Goal: Information Seeking & Learning: Learn about a topic

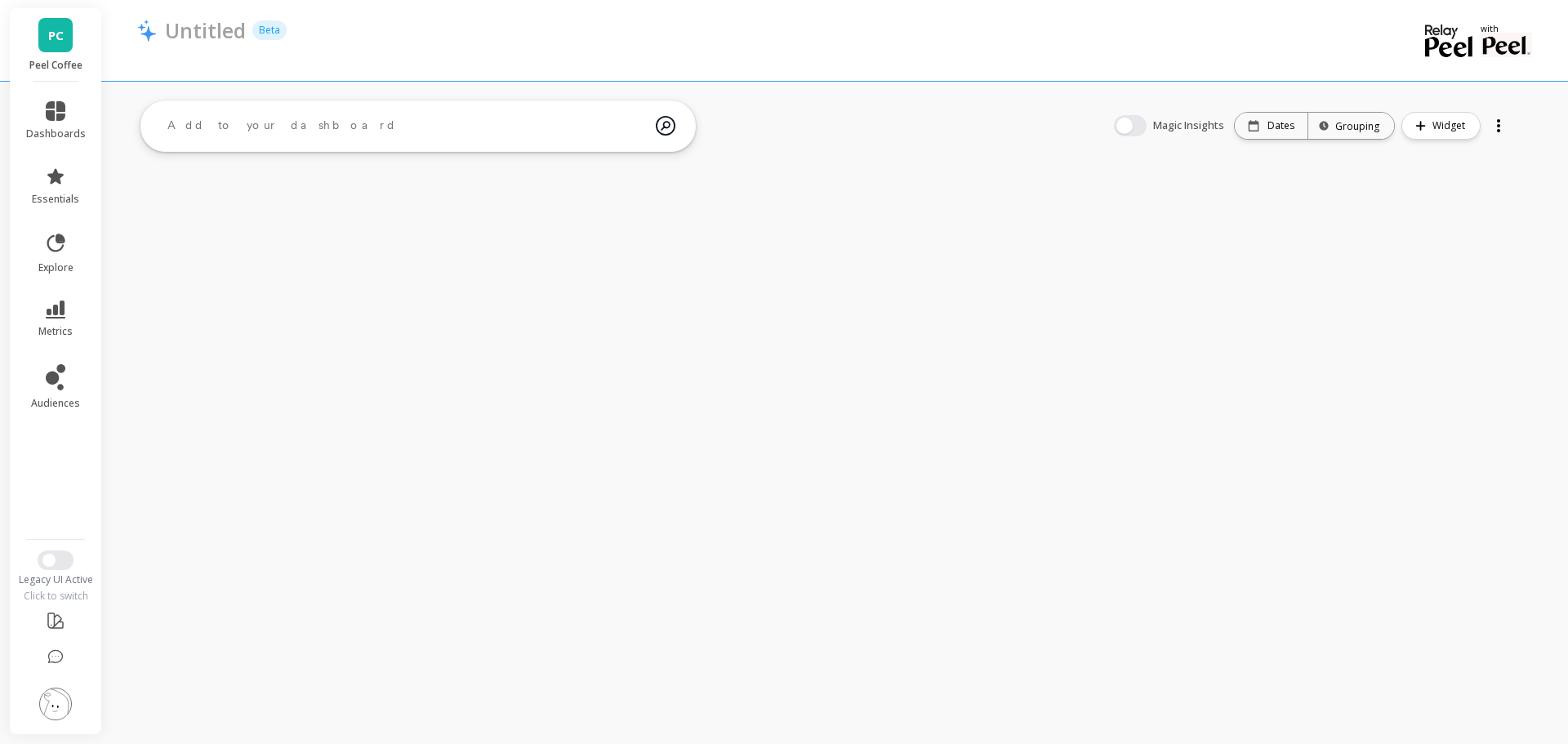
click at [61, 313] on icon at bounding box center [55, 309] width 19 height 18
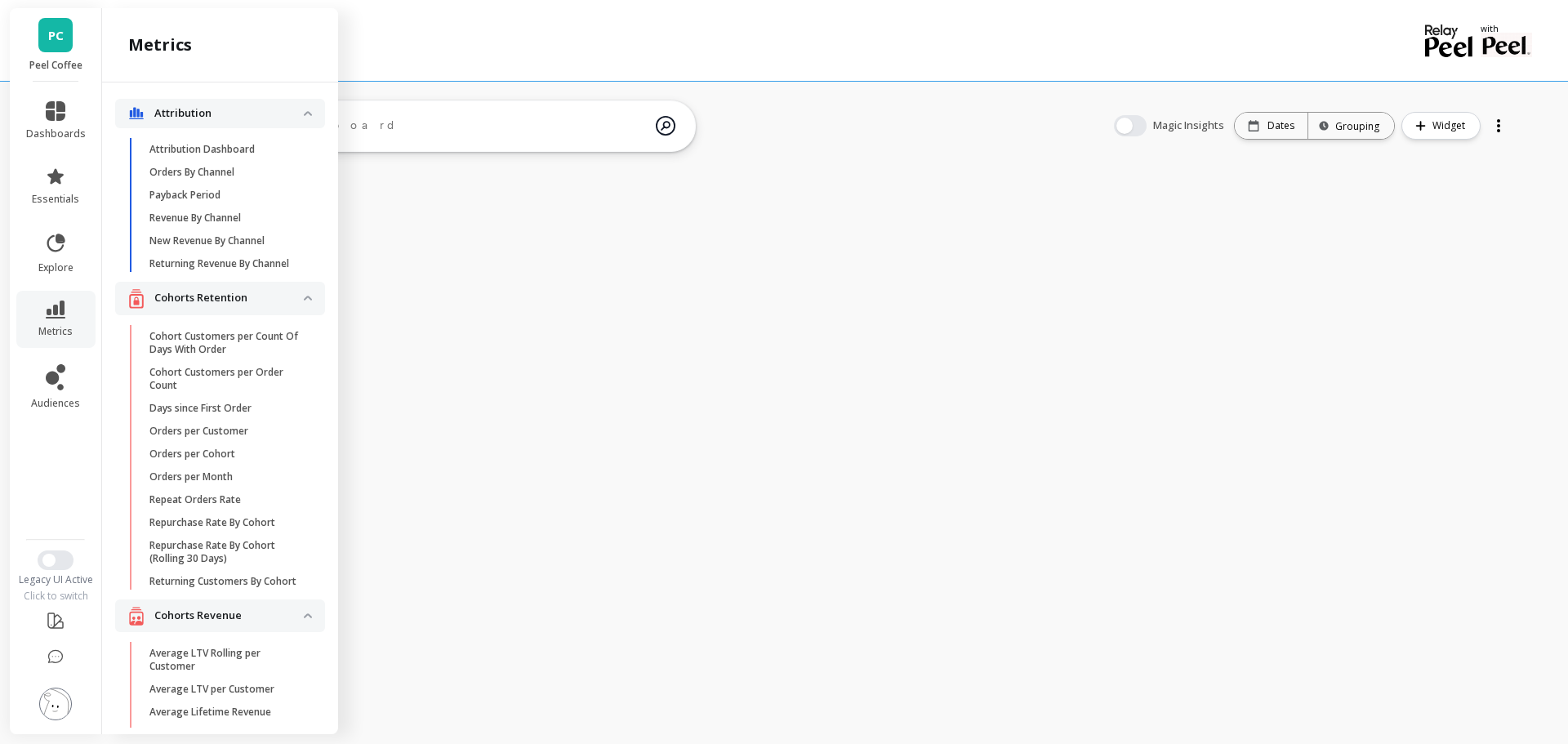
click at [46, 724] on li at bounding box center [56, 705] width 93 height 58
click at [50, 715] on img at bounding box center [56, 704] width 33 height 33
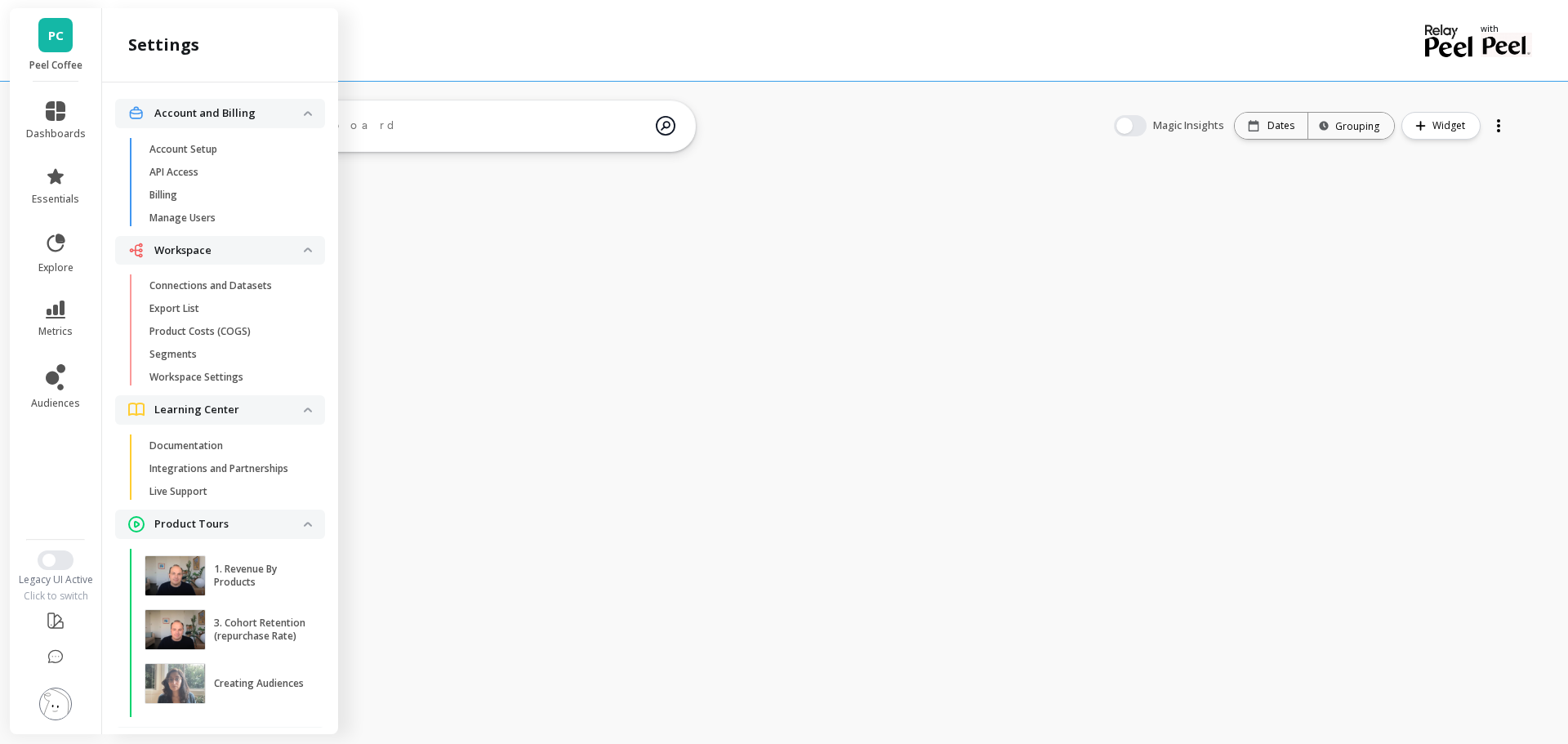
click at [247, 276] on link "Connections and Datasets" at bounding box center [233, 286] width 184 height 23
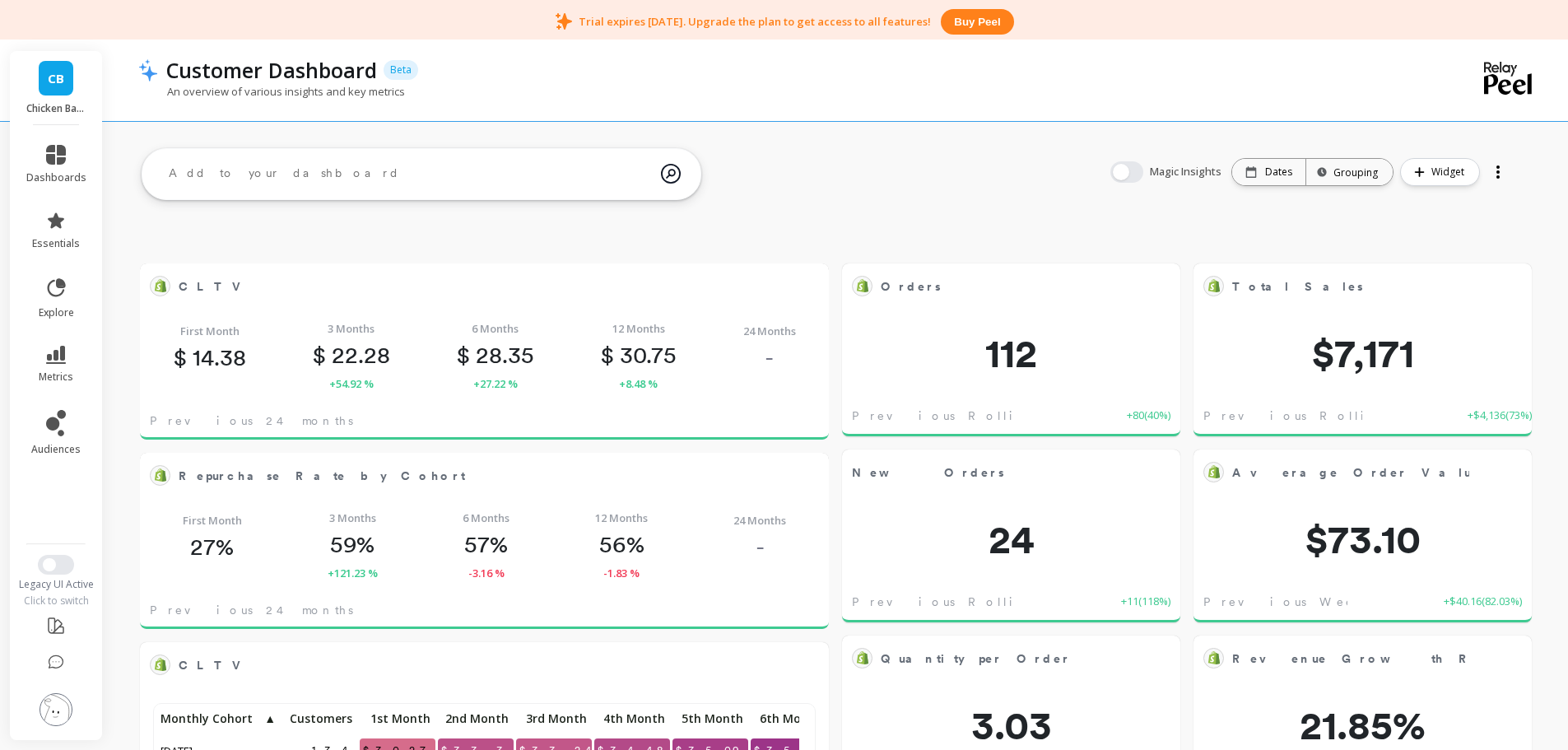
click at [57, 711] on img at bounding box center [56, 709] width 33 height 33
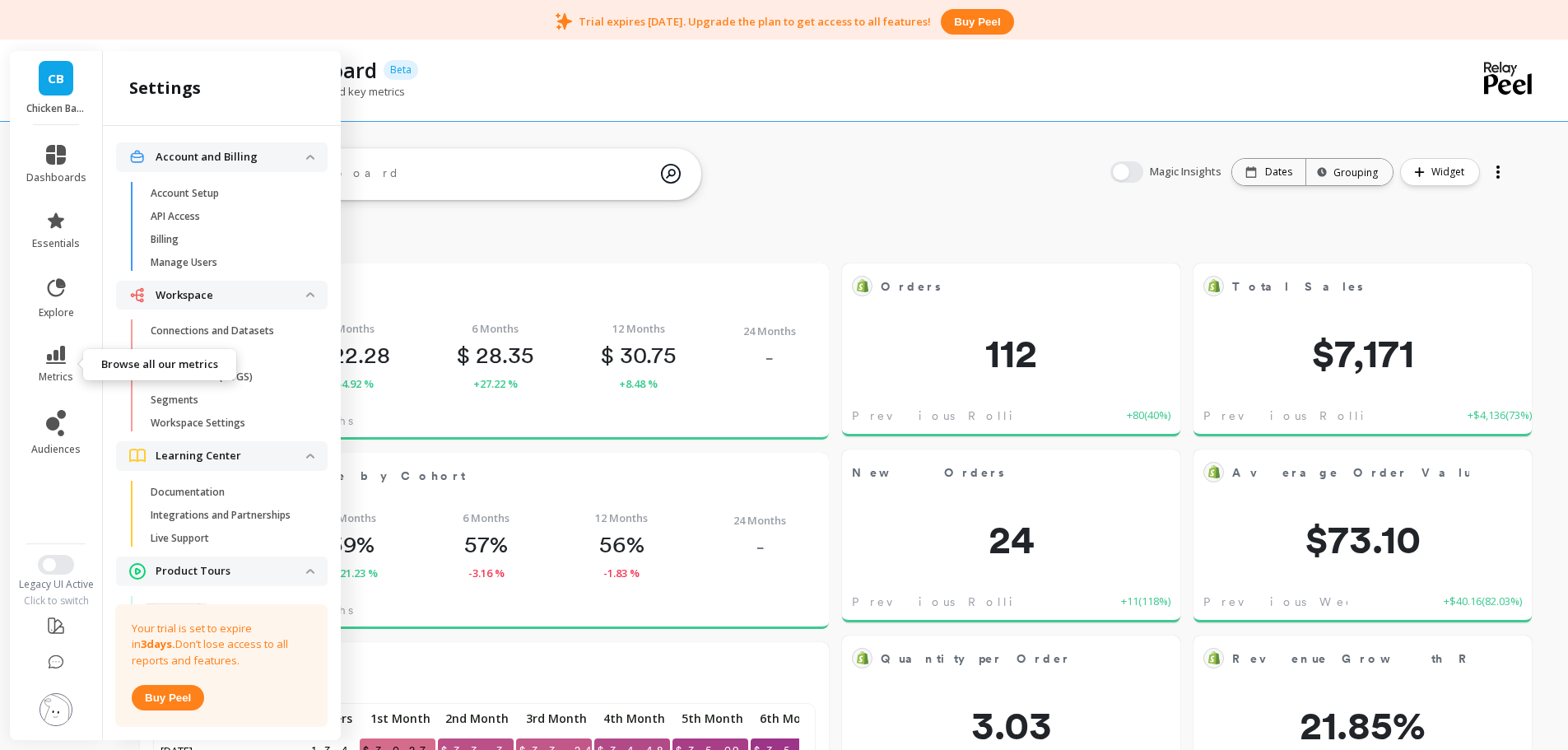
click at [61, 354] on icon at bounding box center [55, 354] width 20 height 18
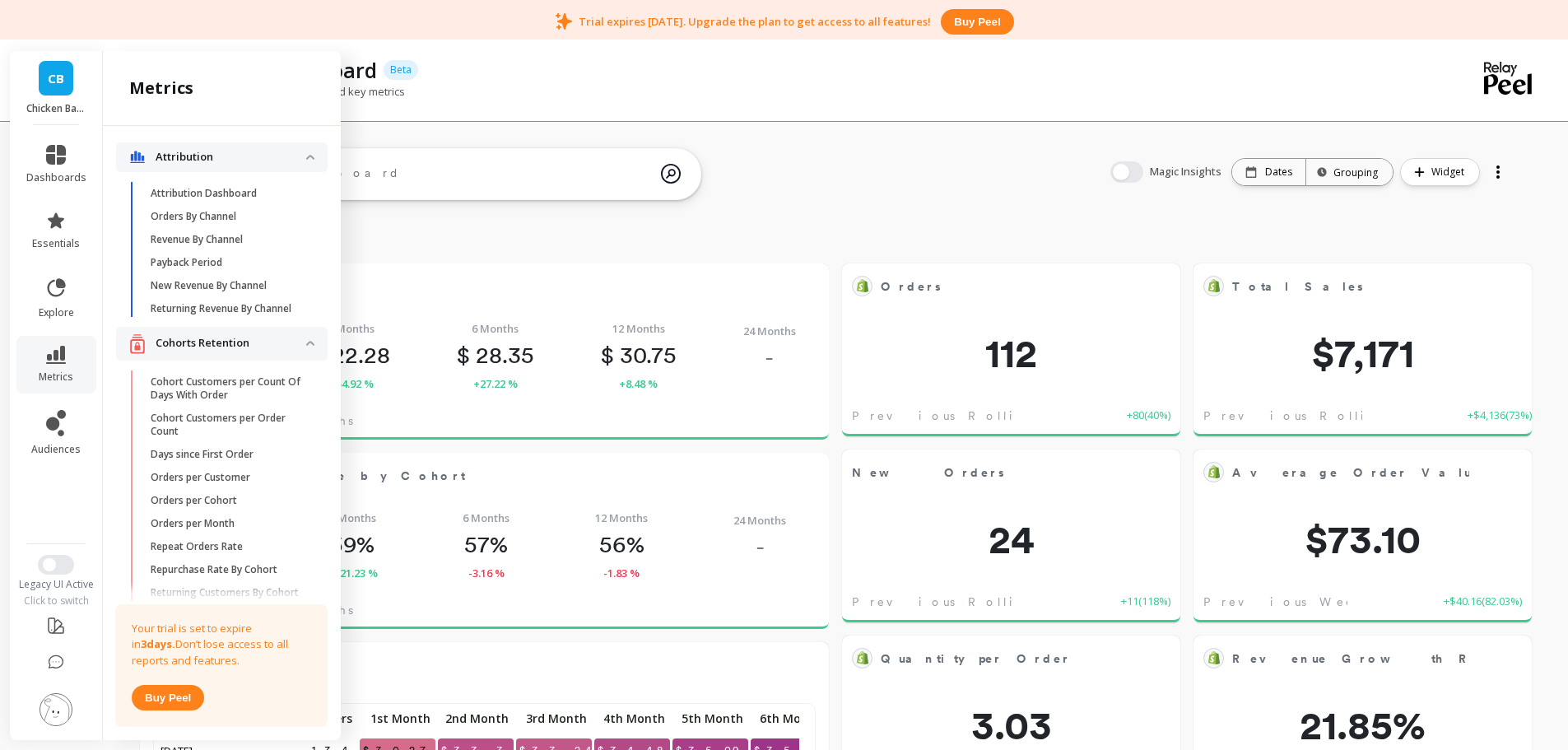
click at [63, 361] on icon at bounding box center [55, 354] width 20 height 18
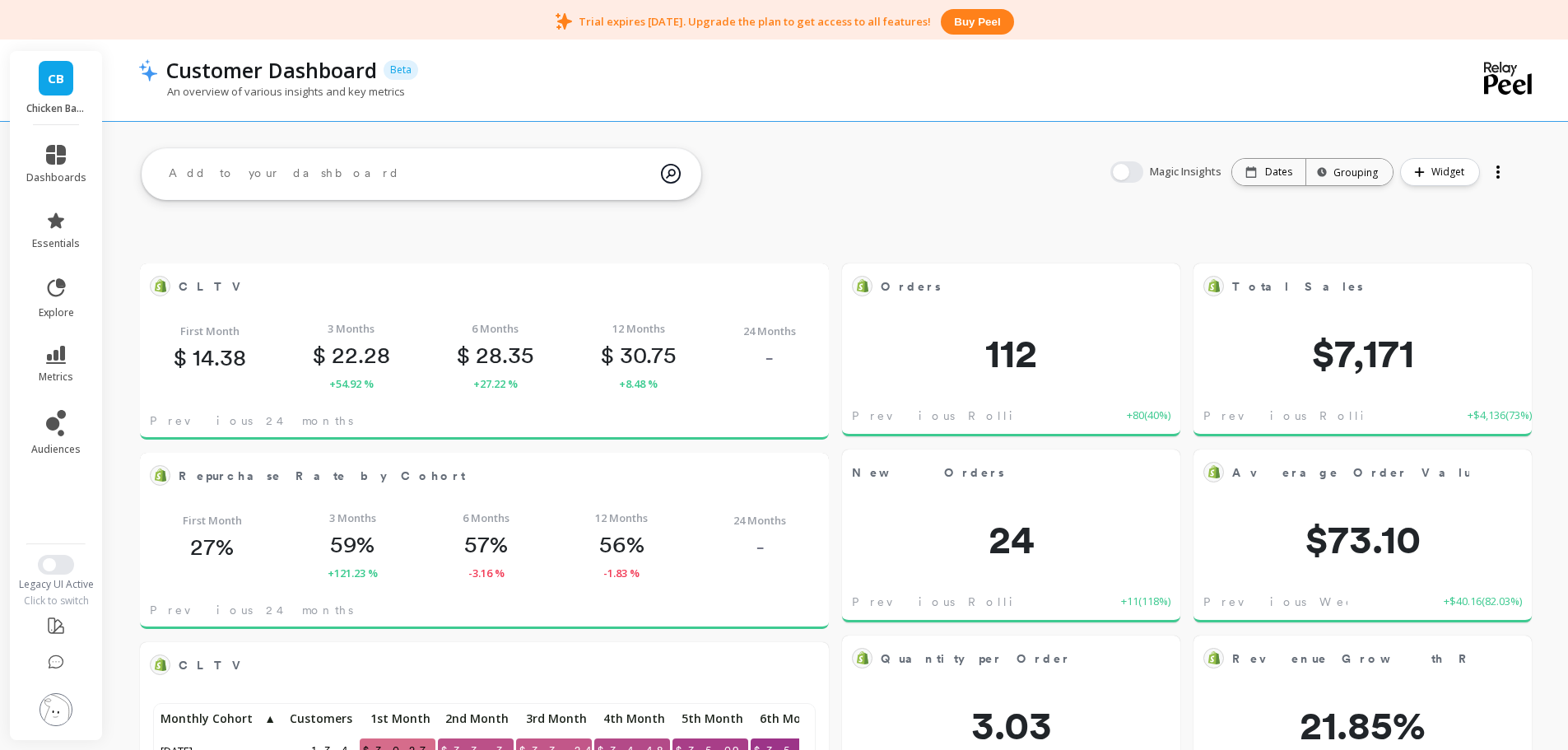
click at [63, 361] on icon at bounding box center [55, 354] width 20 height 18
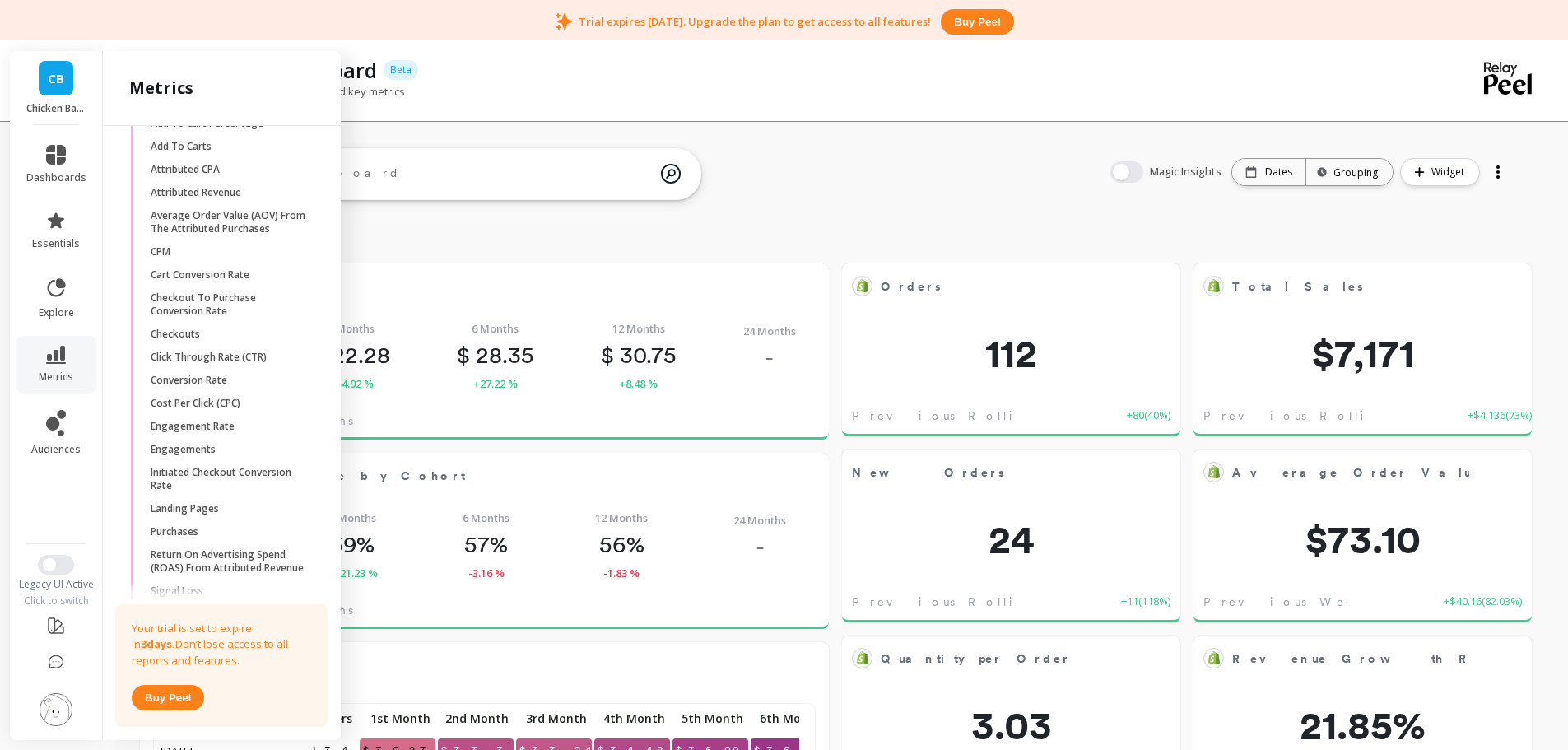
scroll to position [2833, 0]
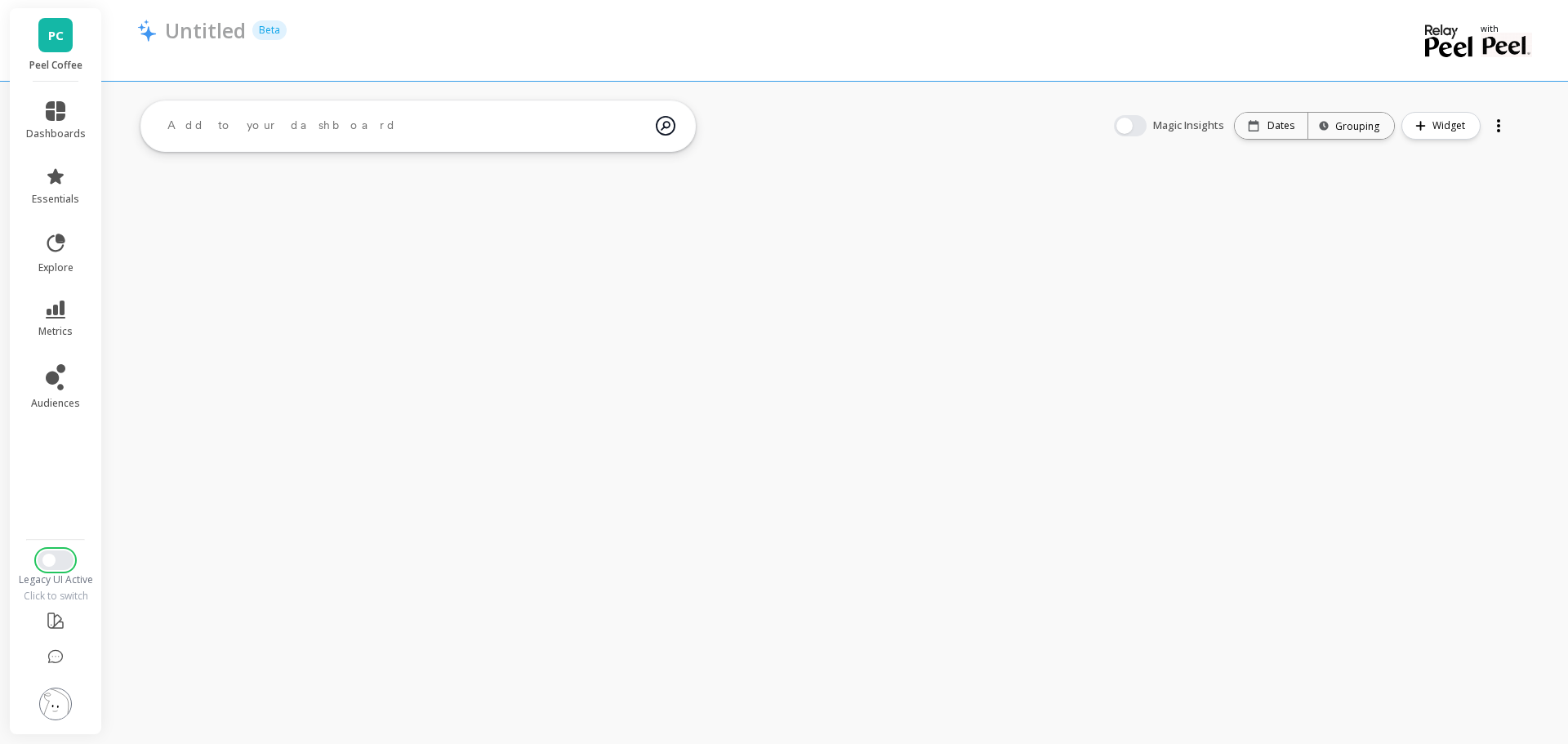
click at [59, 558] on button "Switch to New UI" at bounding box center [56, 559] width 36 height 19
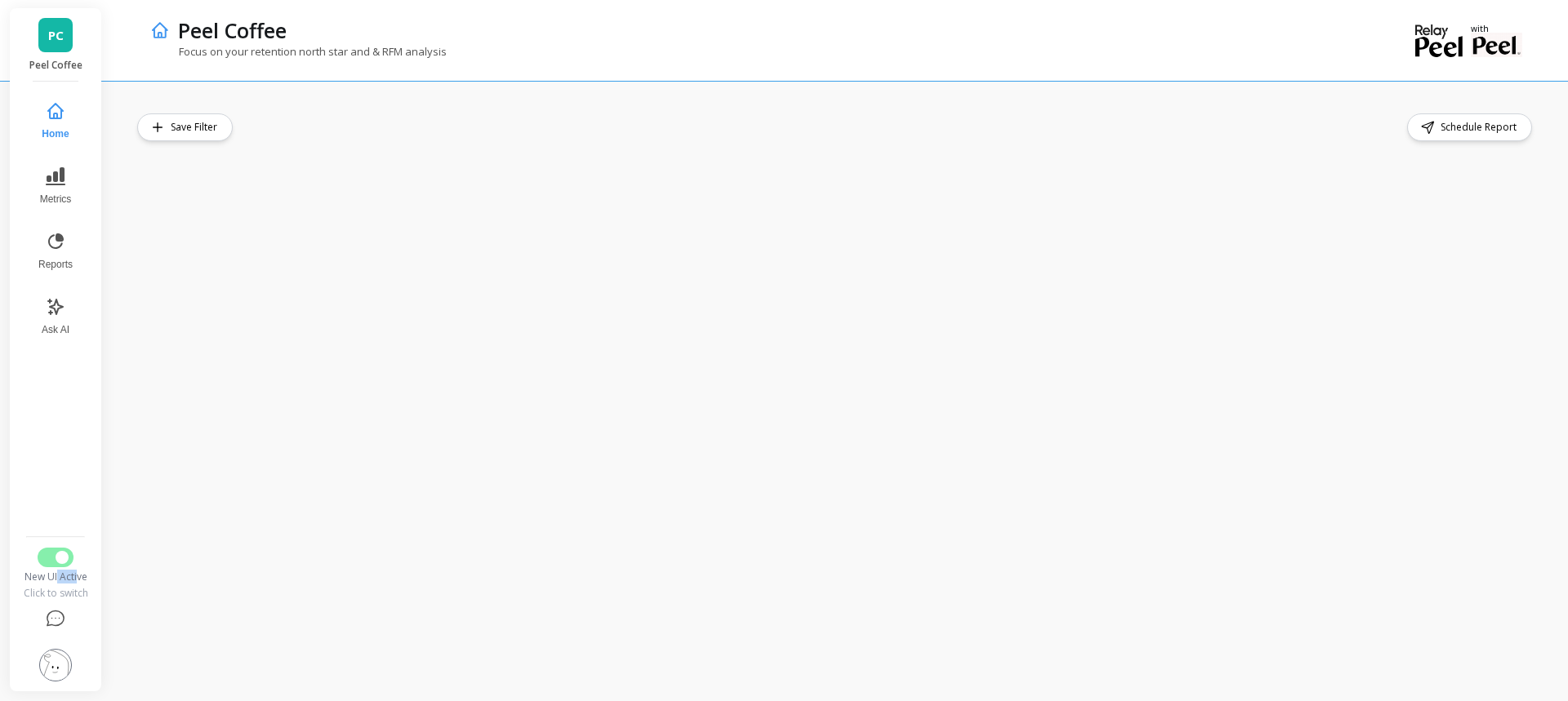
drag, startPoint x: 78, startPoint y: 577, endPoint x: 58, endPoint y: 580, distance: 20.2
click at [58, 580] on div "New UI Active" at bounding box center [56, 577] width 67 height 13
click at [65, 173] on icon at bounding box center [55, 176] width 19 height 18
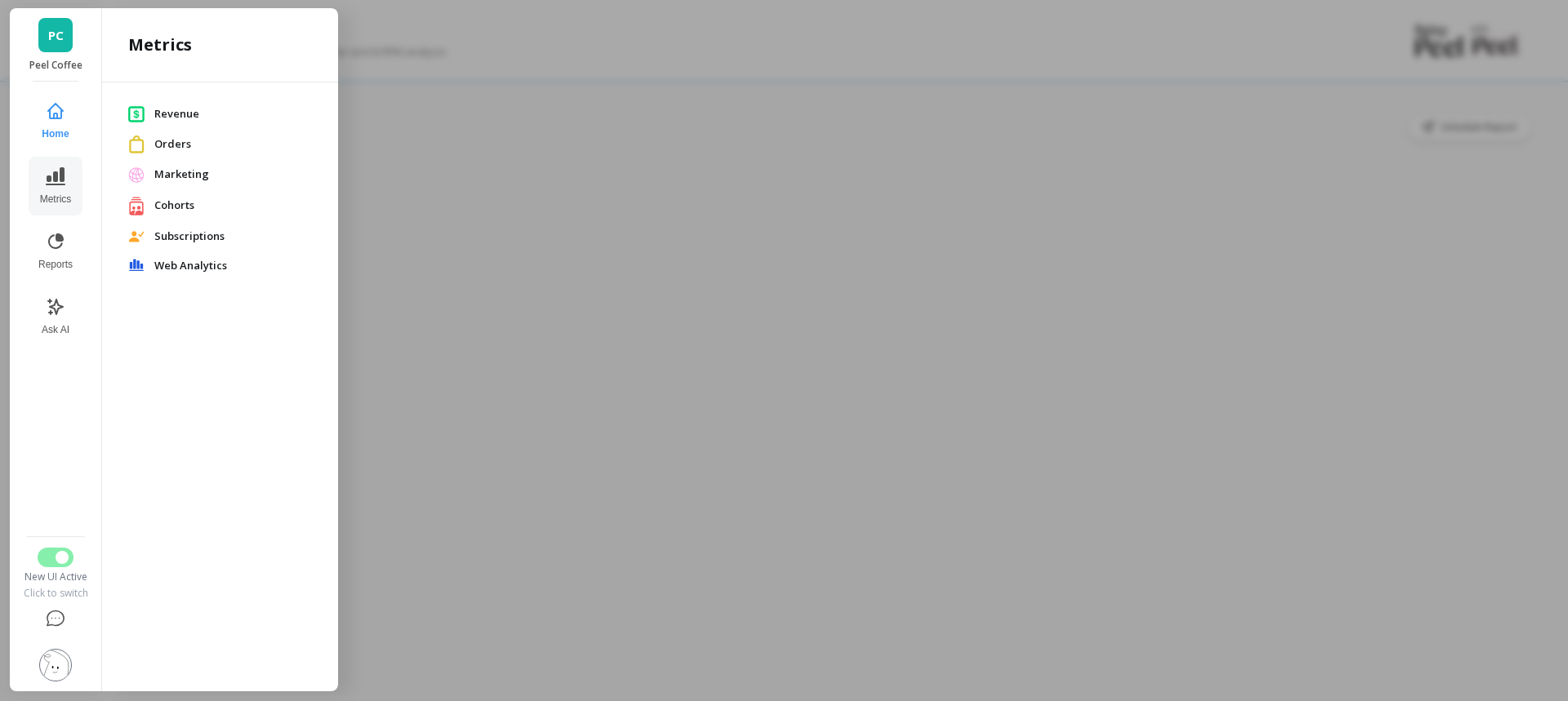
click at [185, 114] on span "Revenue" at bounding box center [232, 114] width 157 height 16
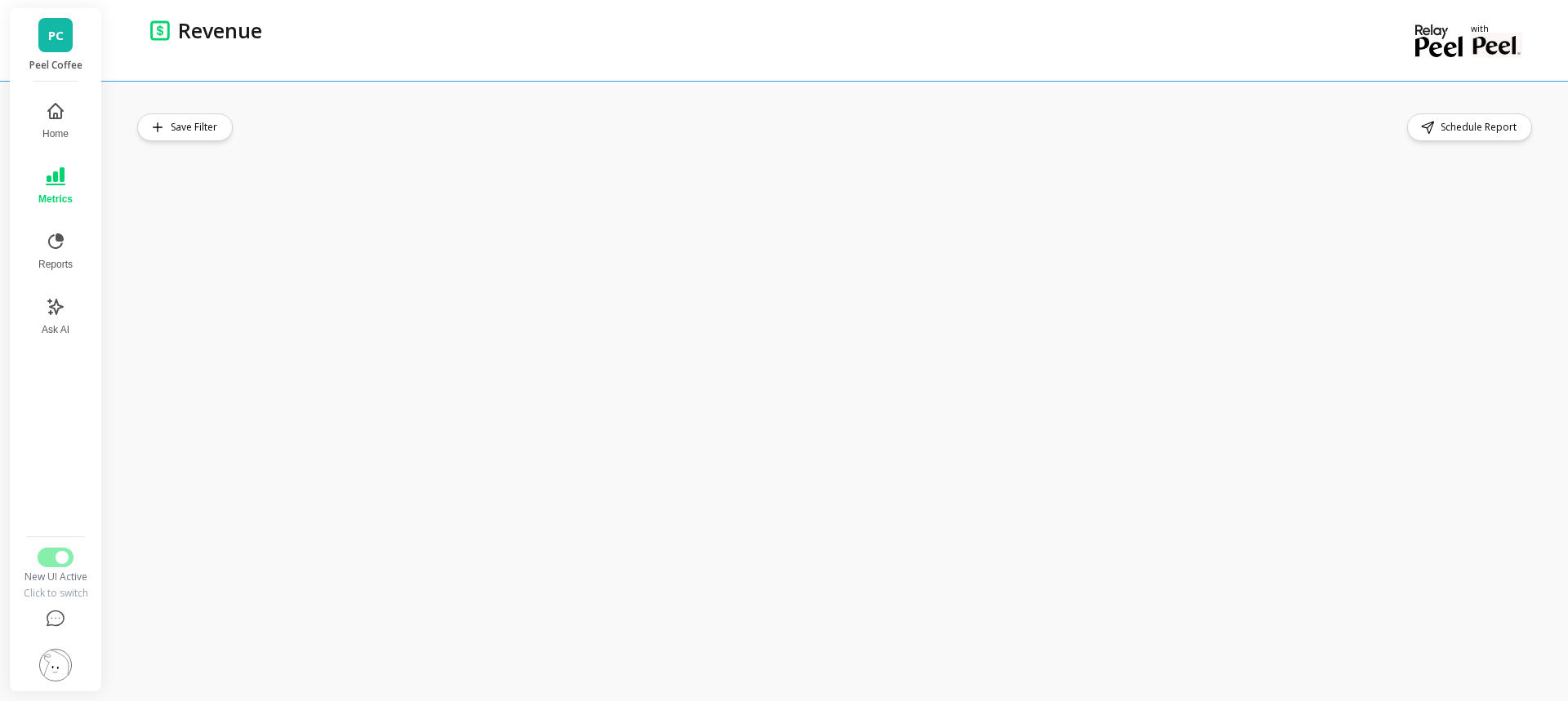
click at [67, 240] on button "Reports" at bounding box center [56, 252] width 54 height 59
click at [64, 318] on button "Ask AI" at bounding box center [55, 316] width 56 height 59
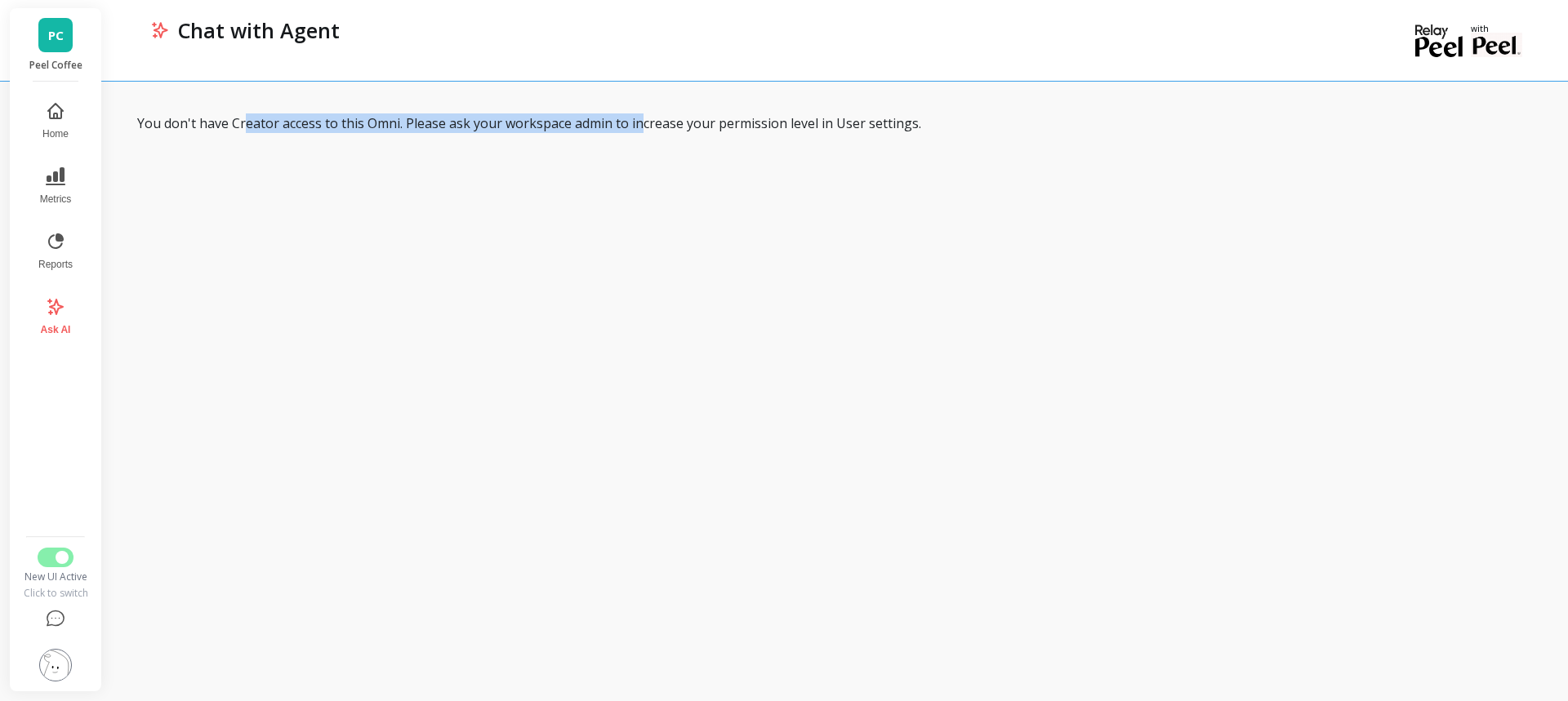
drag, startPoint x: 246, startPoint y: 120, endPoint x: 643, endPoint y: 113, distance: 397.1
click at [643, 113] on div "You don't have Creator access to this Omni. Please ask your workspace admin to …" at bounding box center [840, 390] width 1457 height 620
drag, startPoint x: 736, startPoint y: 120, endPoint x: 313, endPoint y: 121, distance: 423.0
click at [313, 121] on div "You don't have Creator access to this Omni. Please ask your workspace admin to …" at bounding box center [836, 123] width 1398 height 19
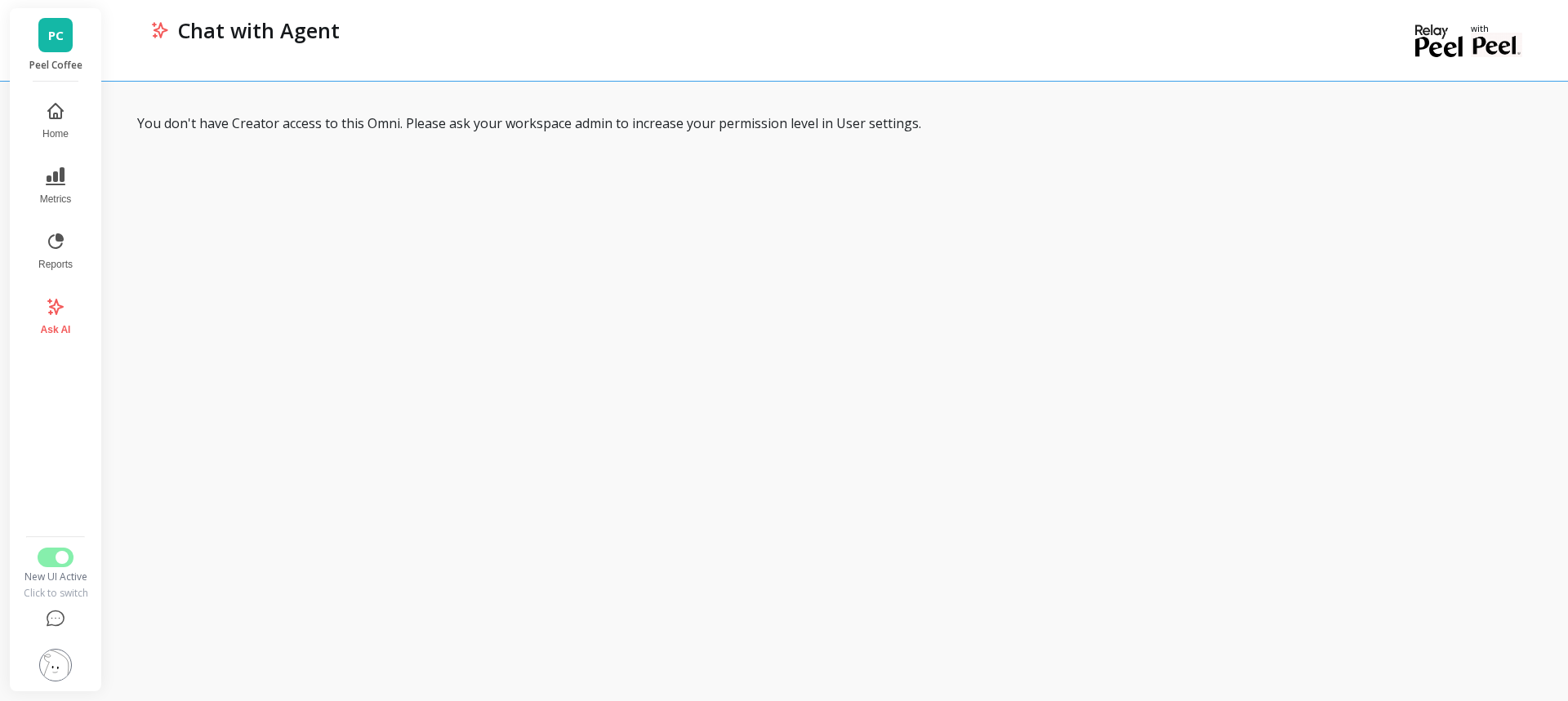
click at [308, 121] on div "You don't have Creator access to this Omni. Please ask your workspace admin to …" at bounding box center [836, 123] width 1398 height 19
click at [47, 189] on button "Metrics" at bounding box center [56, 186] width 54 height 59
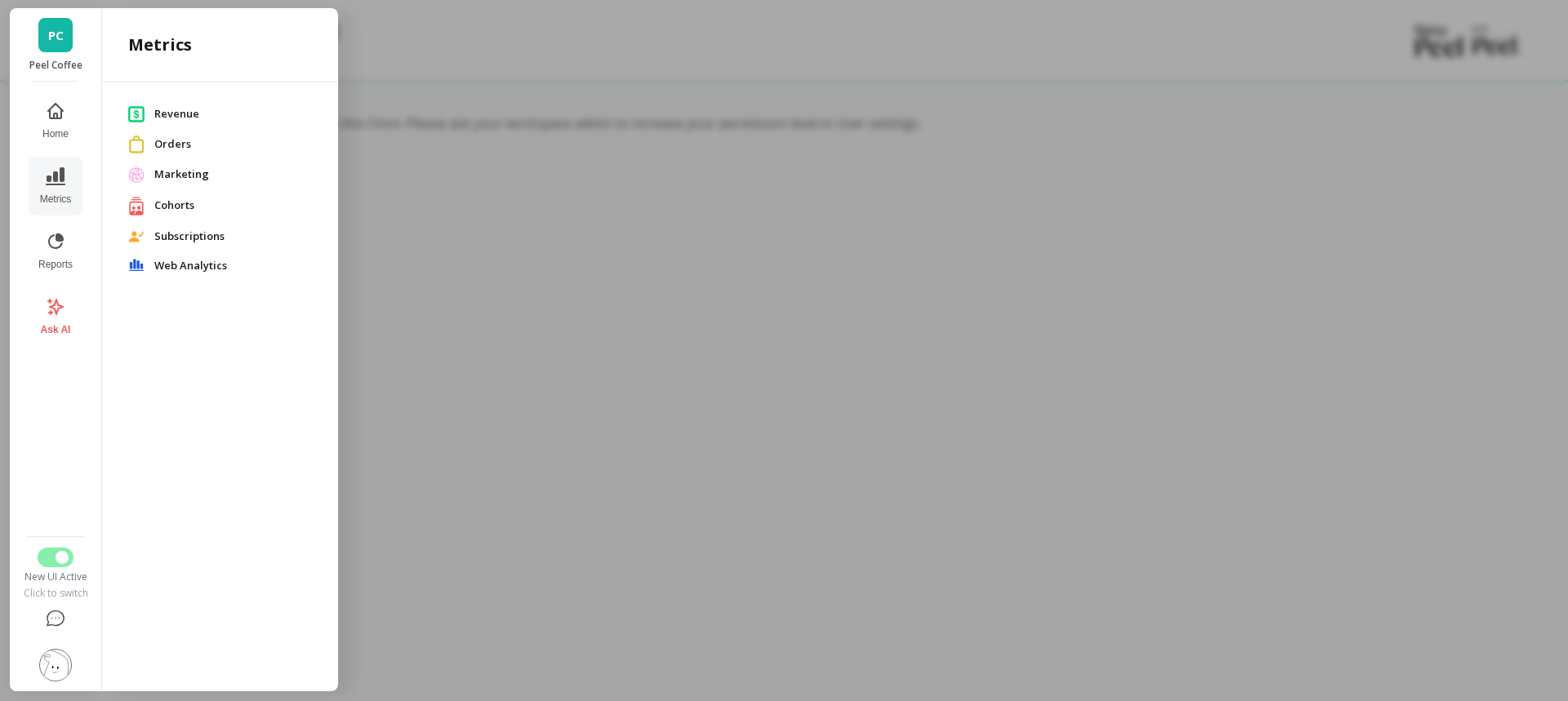
click at [184, 170] on span "Marketing" at bounding box center [232, 174] width 157 height 16
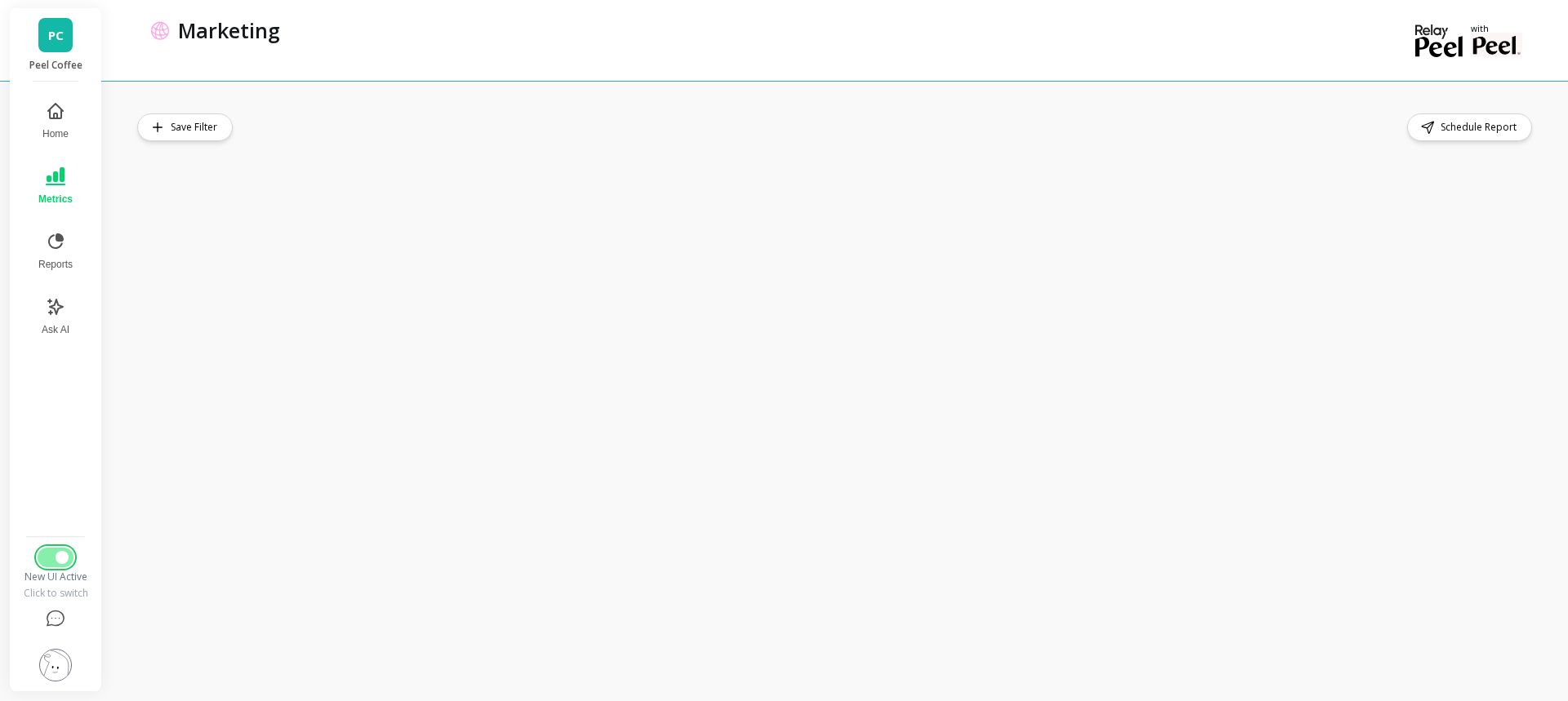
click at [51, 556] on button "Switch to Legacy UI" at bounding box center [56, 557] width 36 height 19
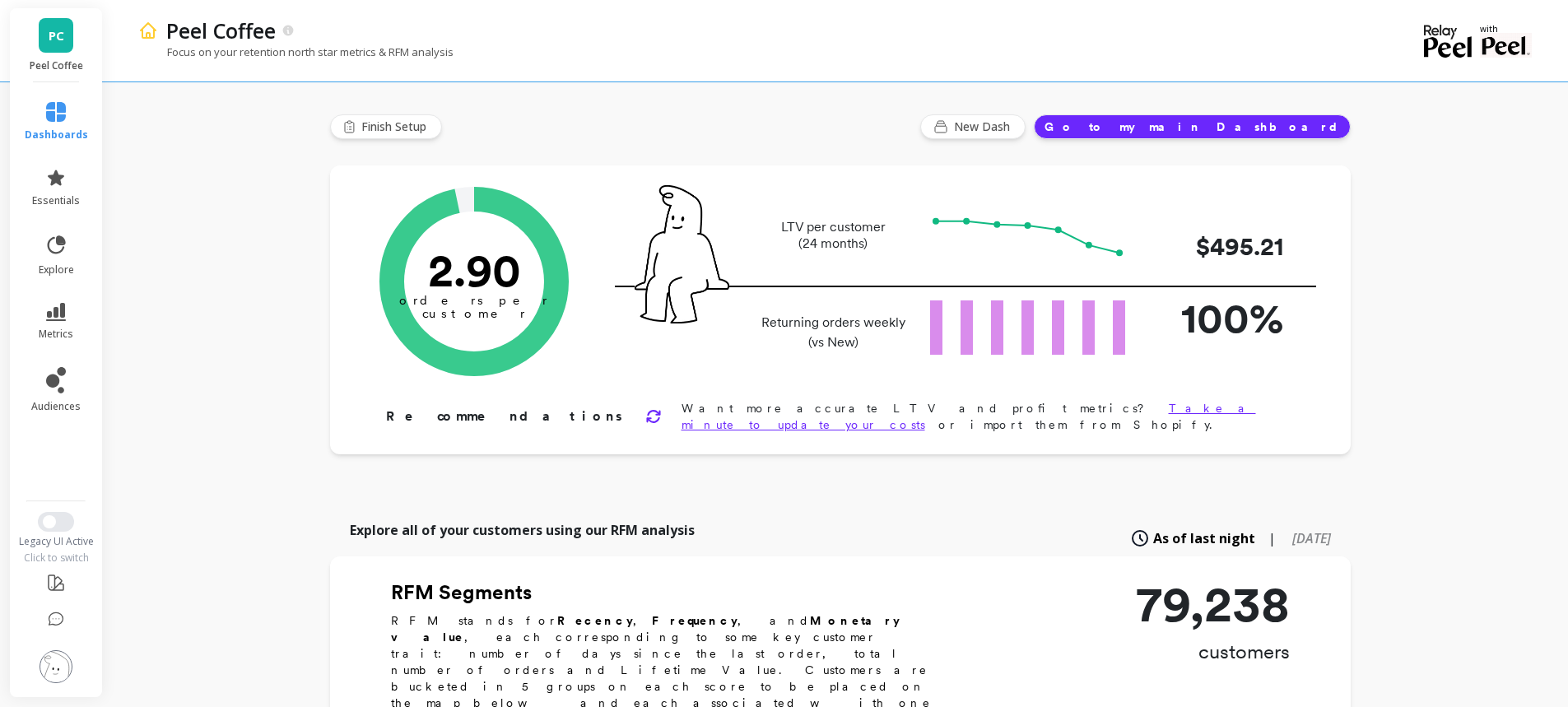
click at [52, 32] on span "PC" at bounding box center [56, 36] width 15 height 19
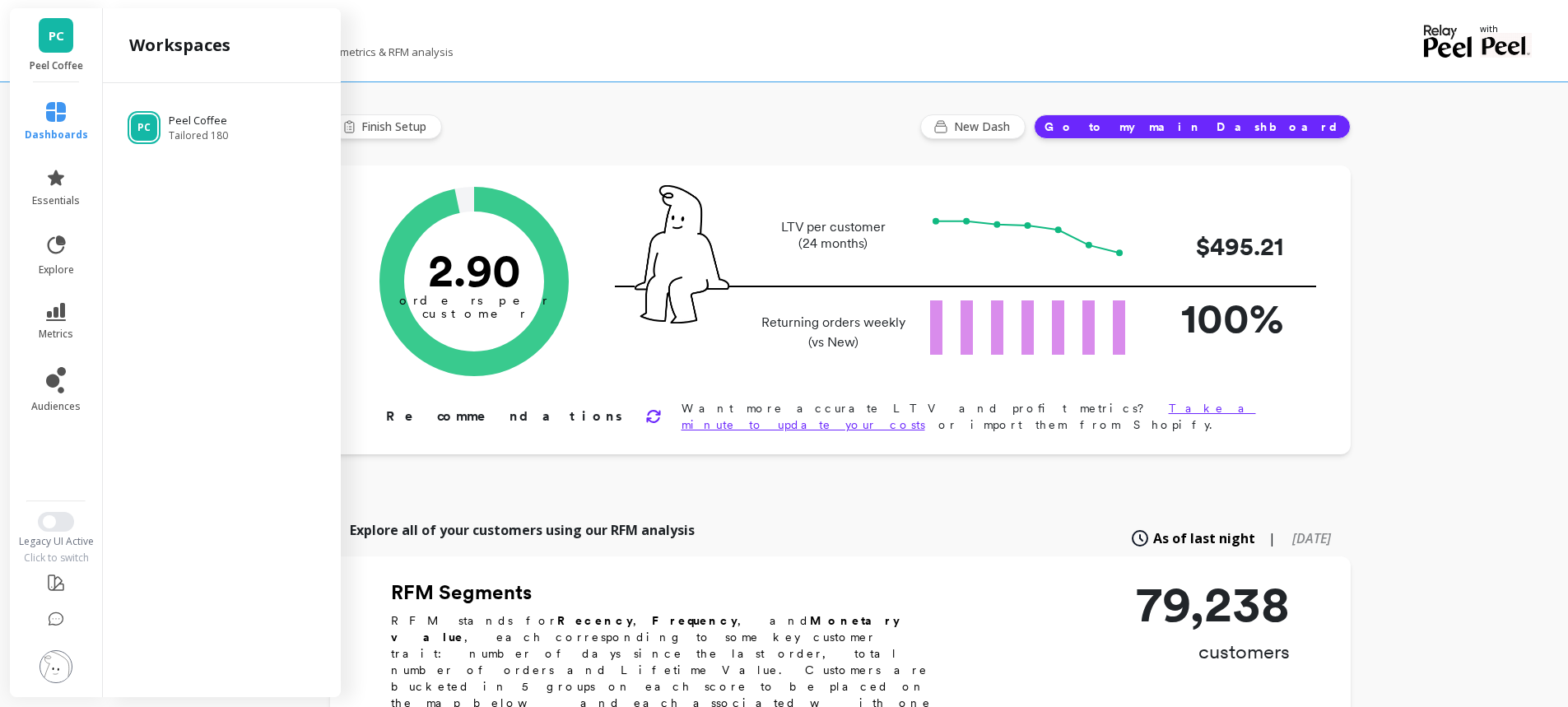
drag, startPoint x: 140, startPoint y: 174, endPoint x: 143, endPoint y: 154, distance: 20.2
click at [143, 154] on div "PC Peel Coffee Tailored 180" at bounding box center [222, 387] width 238 height 608
click at [195, 178] on div "PC Peel Coffee Tailored 180" at bounding box center [222, 387] width 238 height 608
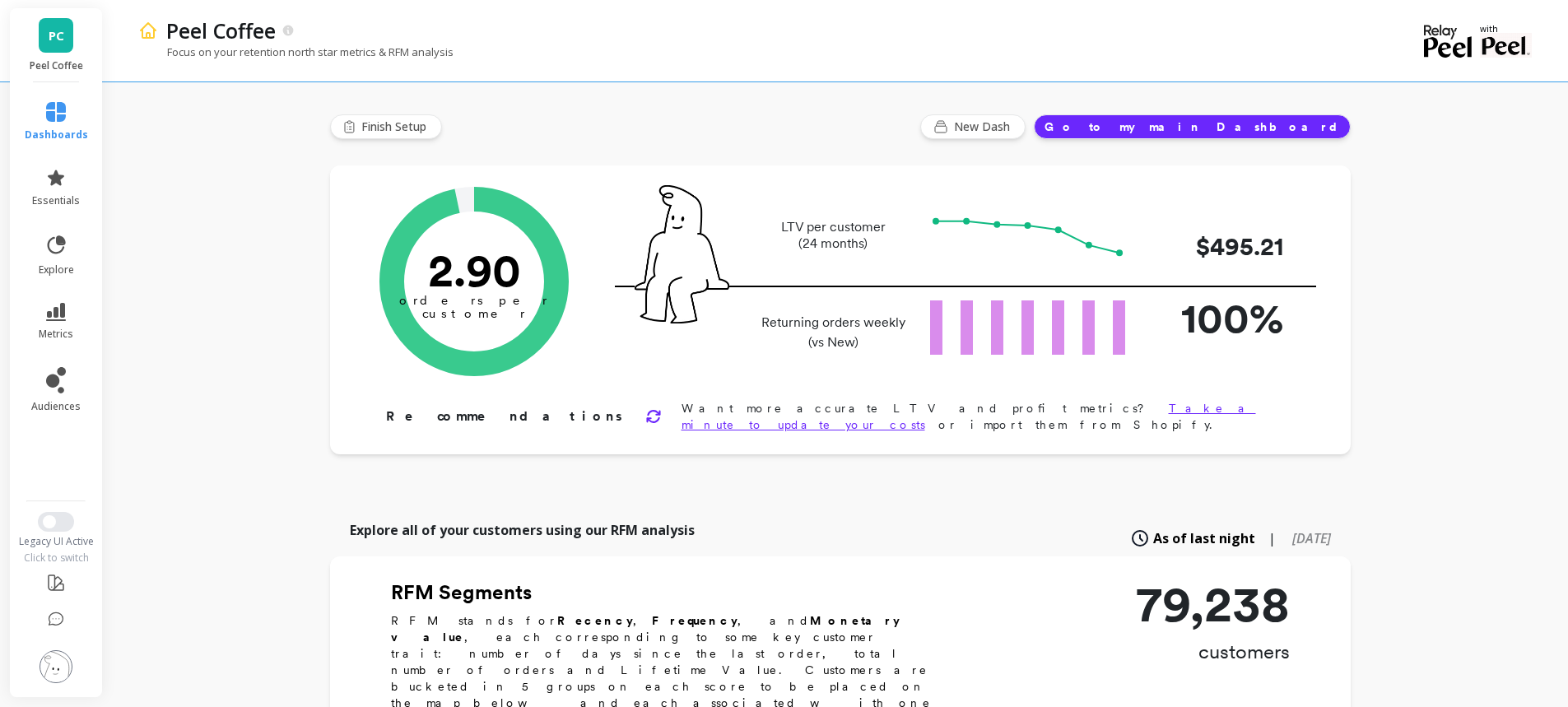
click at [52, 531] on div "Legacy UI Active Click to switch" at bounding box center [56, 538] width 96 height 53
click at [53, 525] on span "Switch to New UI" at bounding box center [49, 522] width 14 height 14
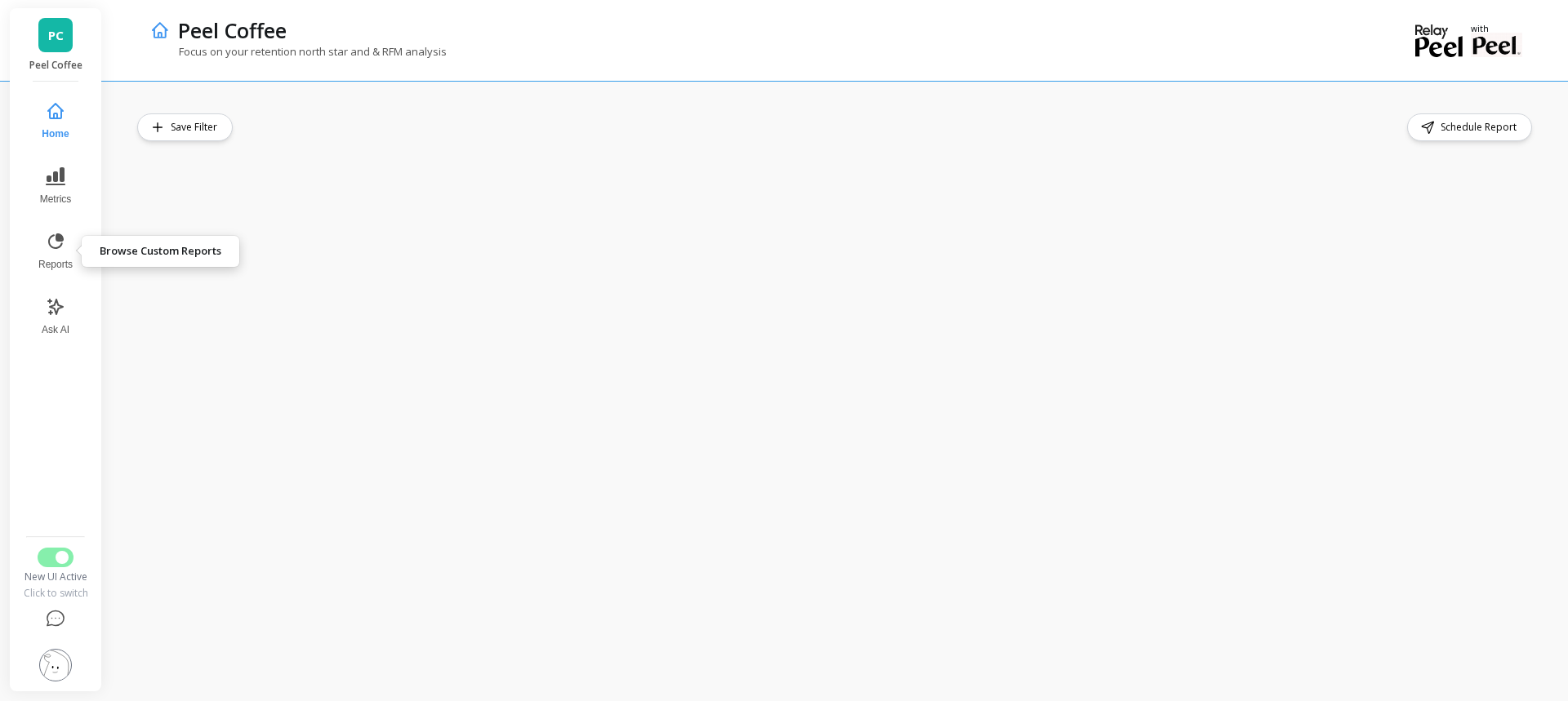
click at [55, 235] on icon at bounding box center [55, 241] width 19 height 19
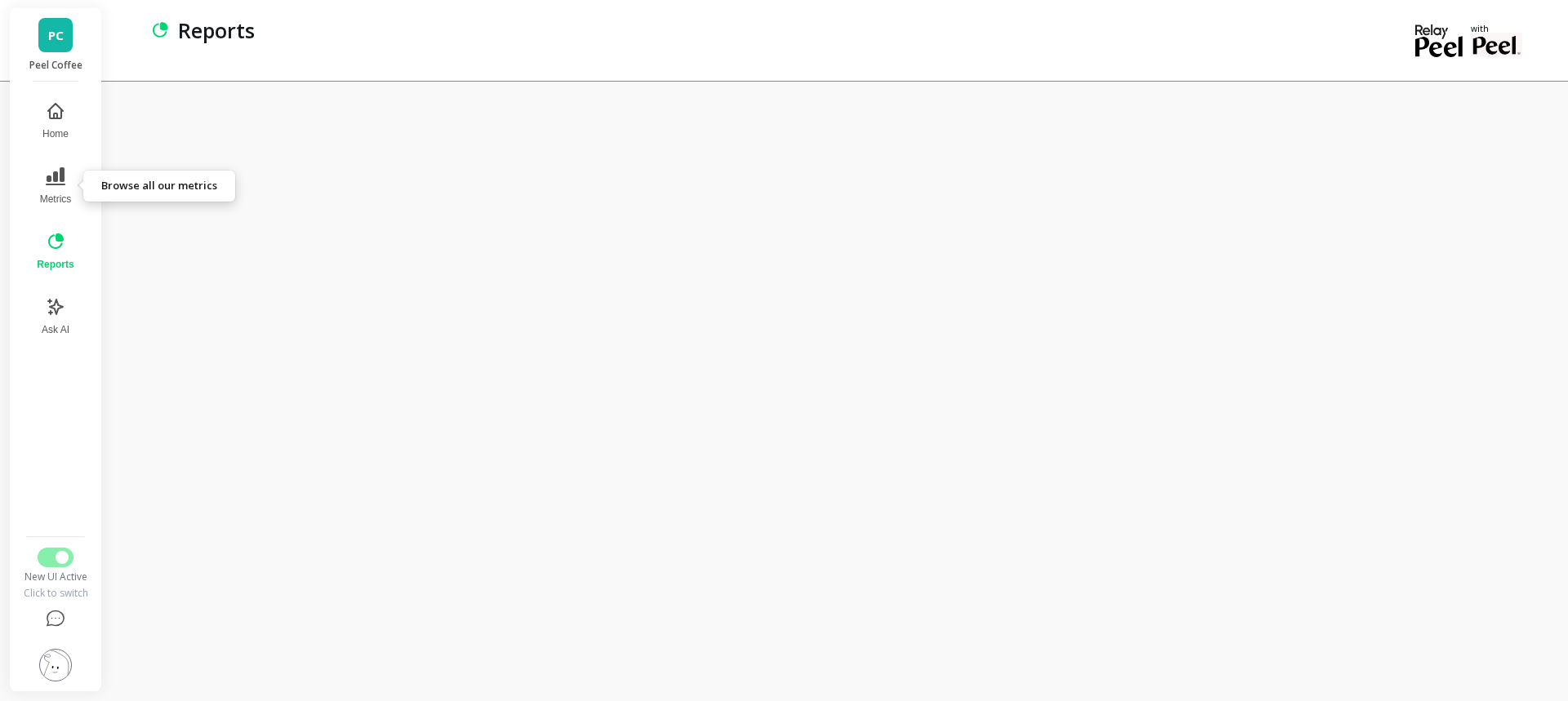
click at [57, 173] on icon at bounding box center [55, 176] width 19 height 18
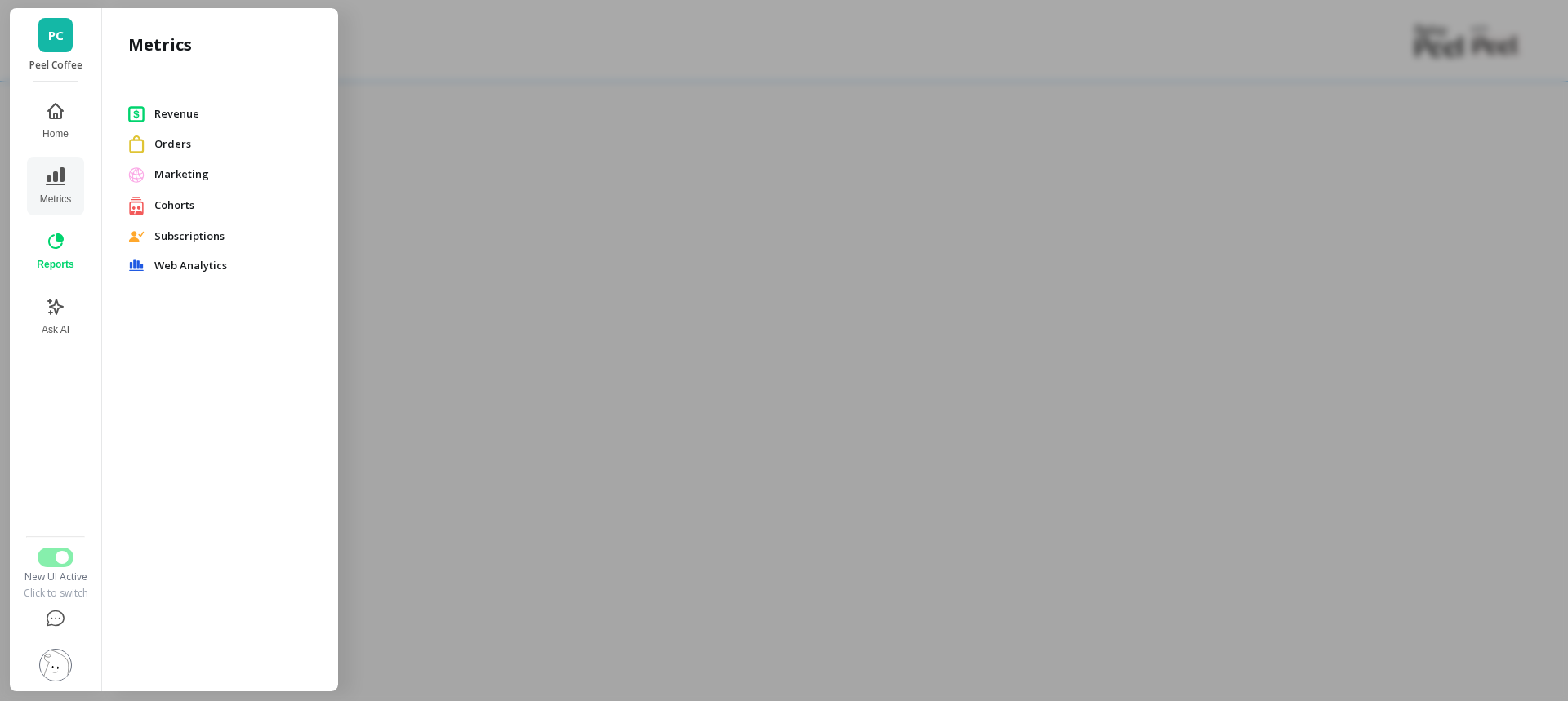
click at [611, 133] on div at bounding box center [784, 350] width 1568 height 701
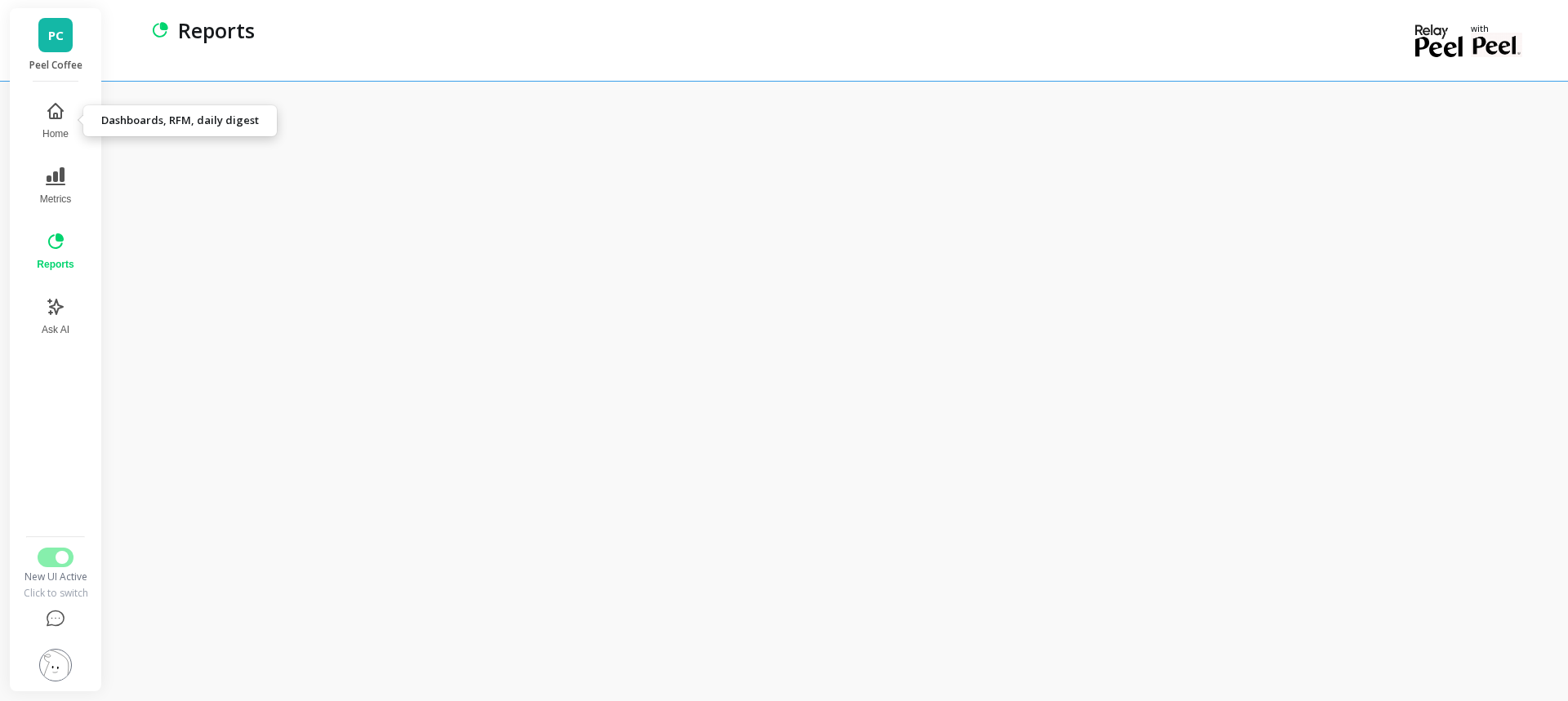
click at [62, 114] on icon at bounding box center [55, 110] width 14 height 14
click at [54, 617] on icon at bounding box center [55, 619] width 19 height 19
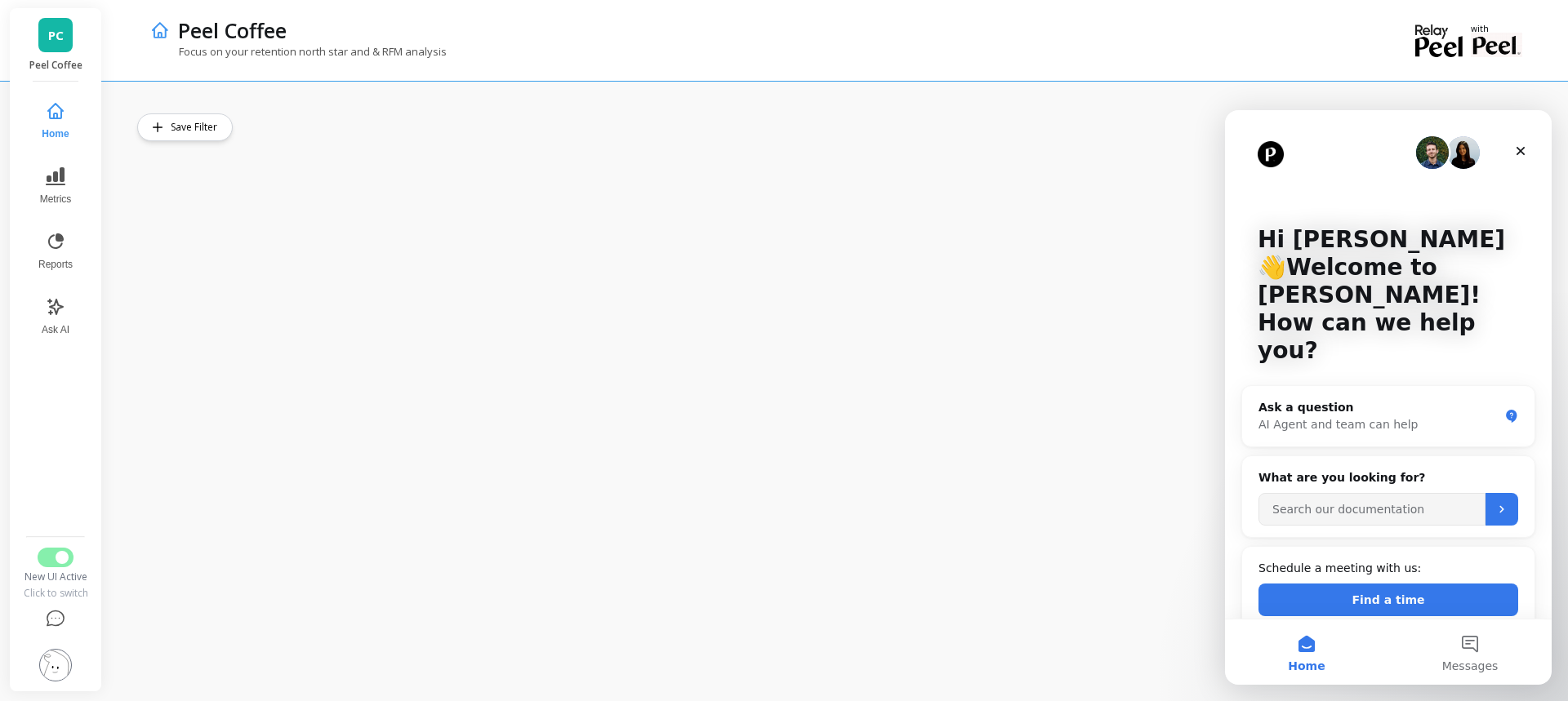
click at [1517, 147] on icon "Close" at bounding box center [1520, 151] width 9 height 9
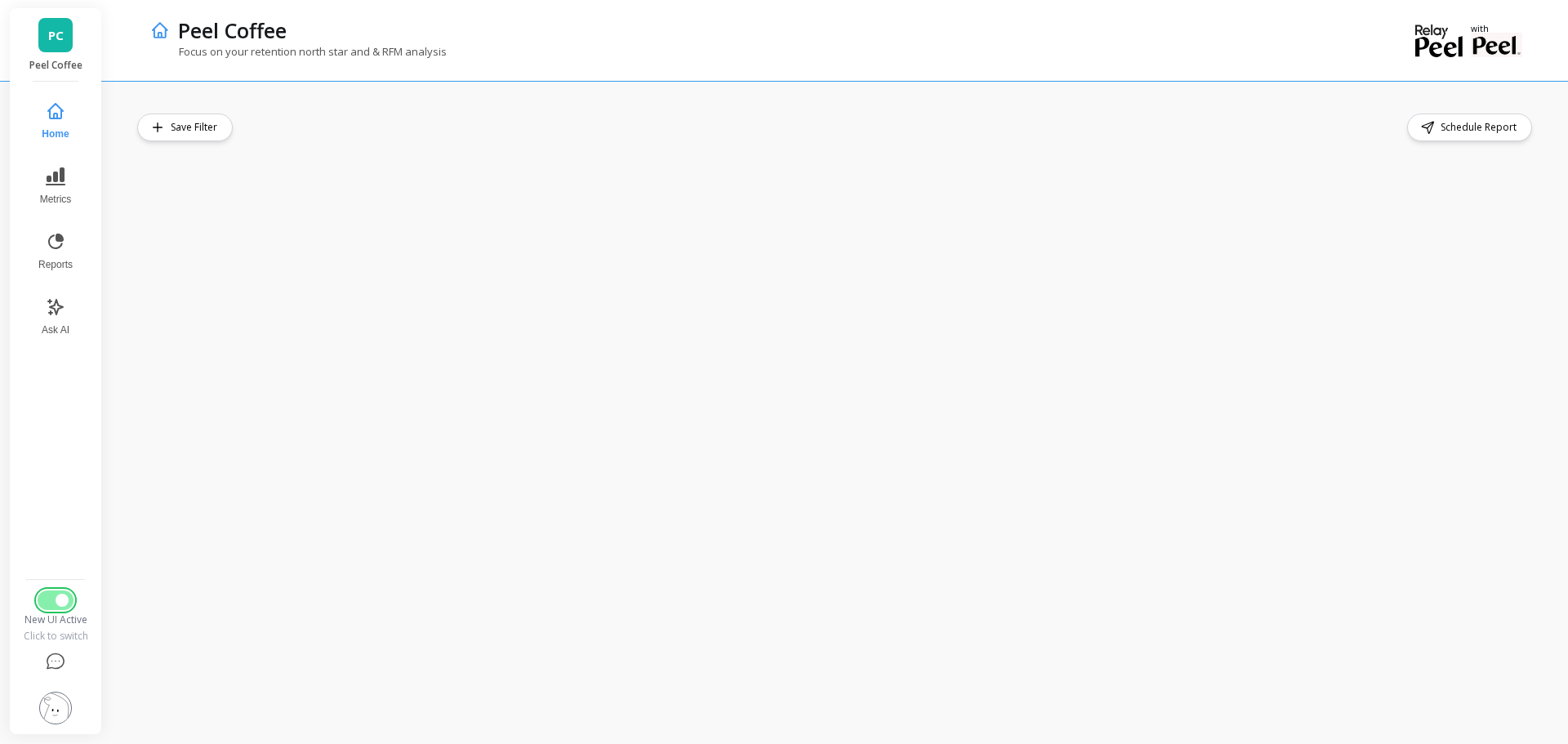
click at [56, 602] on span "Switch to Legacy UI" at bounding box center [62, 601] width 13 height 13
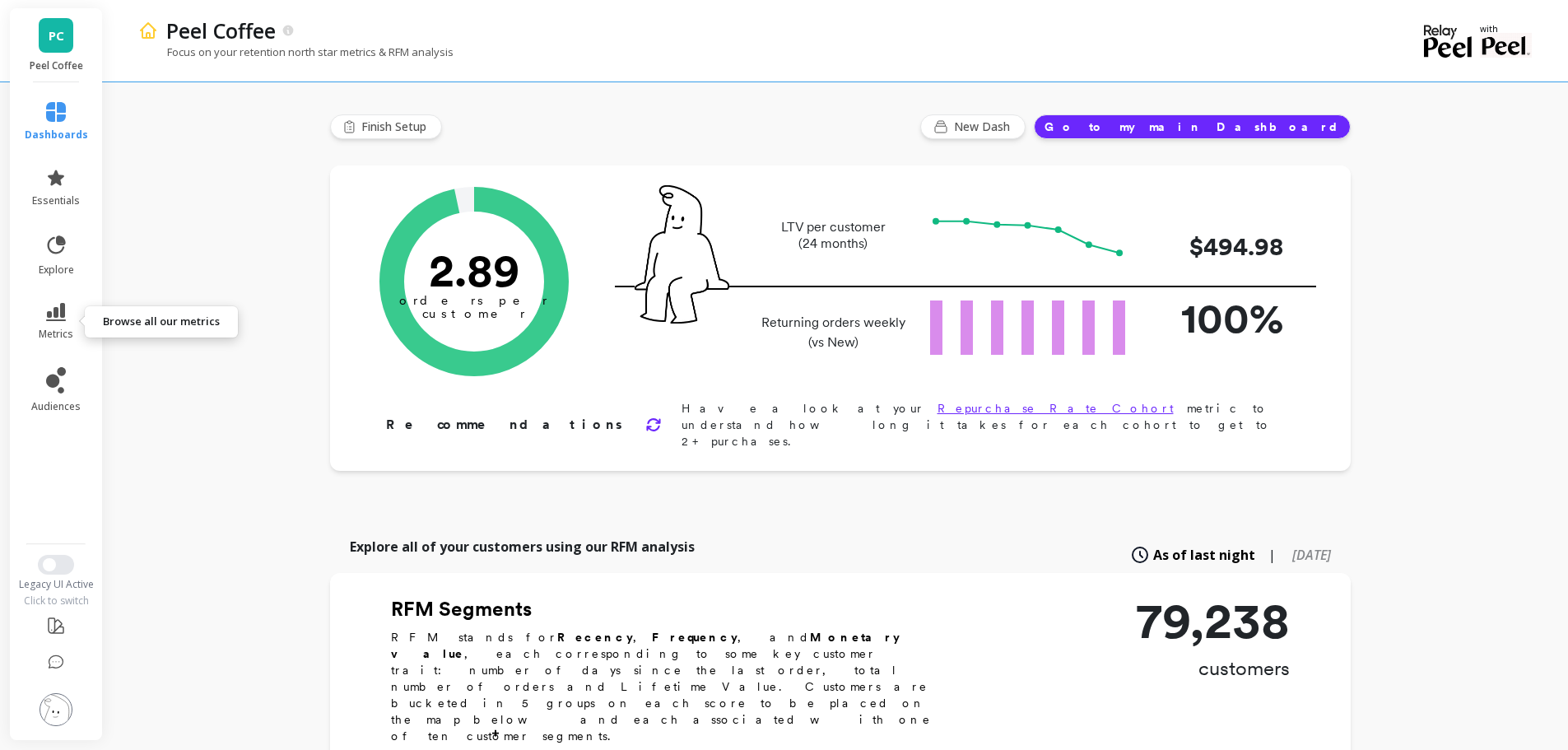
click at [57, 324] on link "metrics" at bounding box center [56, 322] width 64 height 38
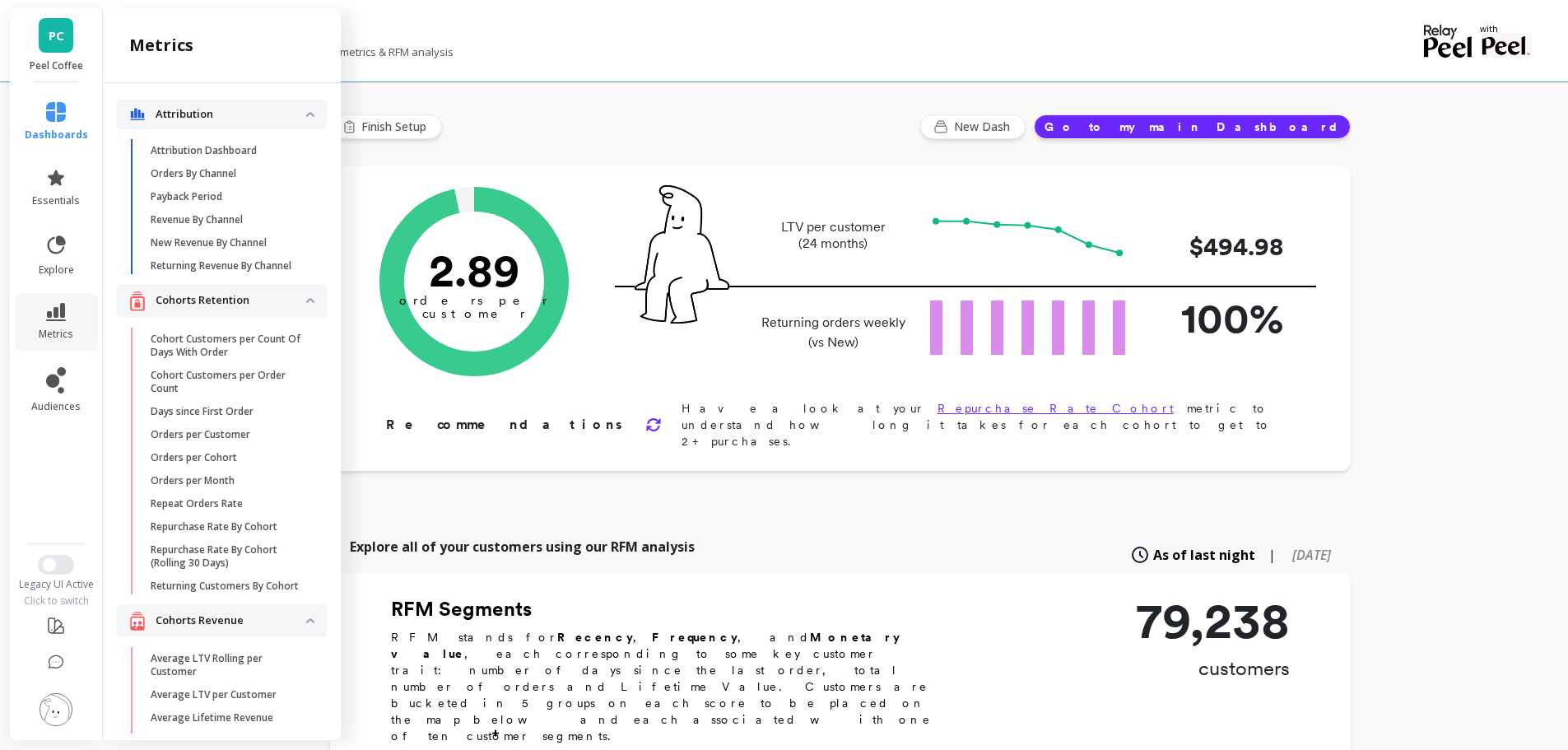
scroll to position [2833, 0]
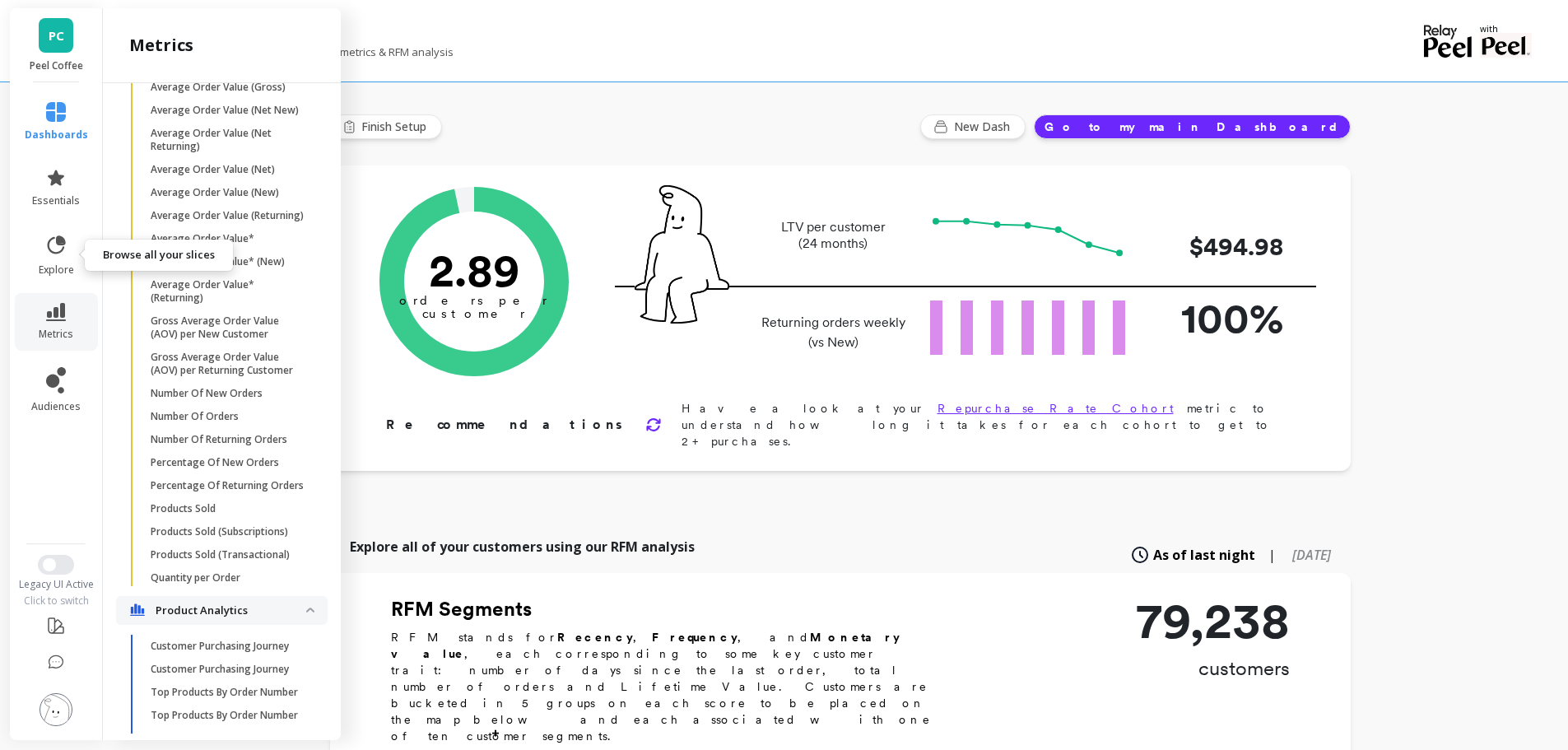
click at [64, 256] on icon at bounding box center [55, 245] width 23 height 23
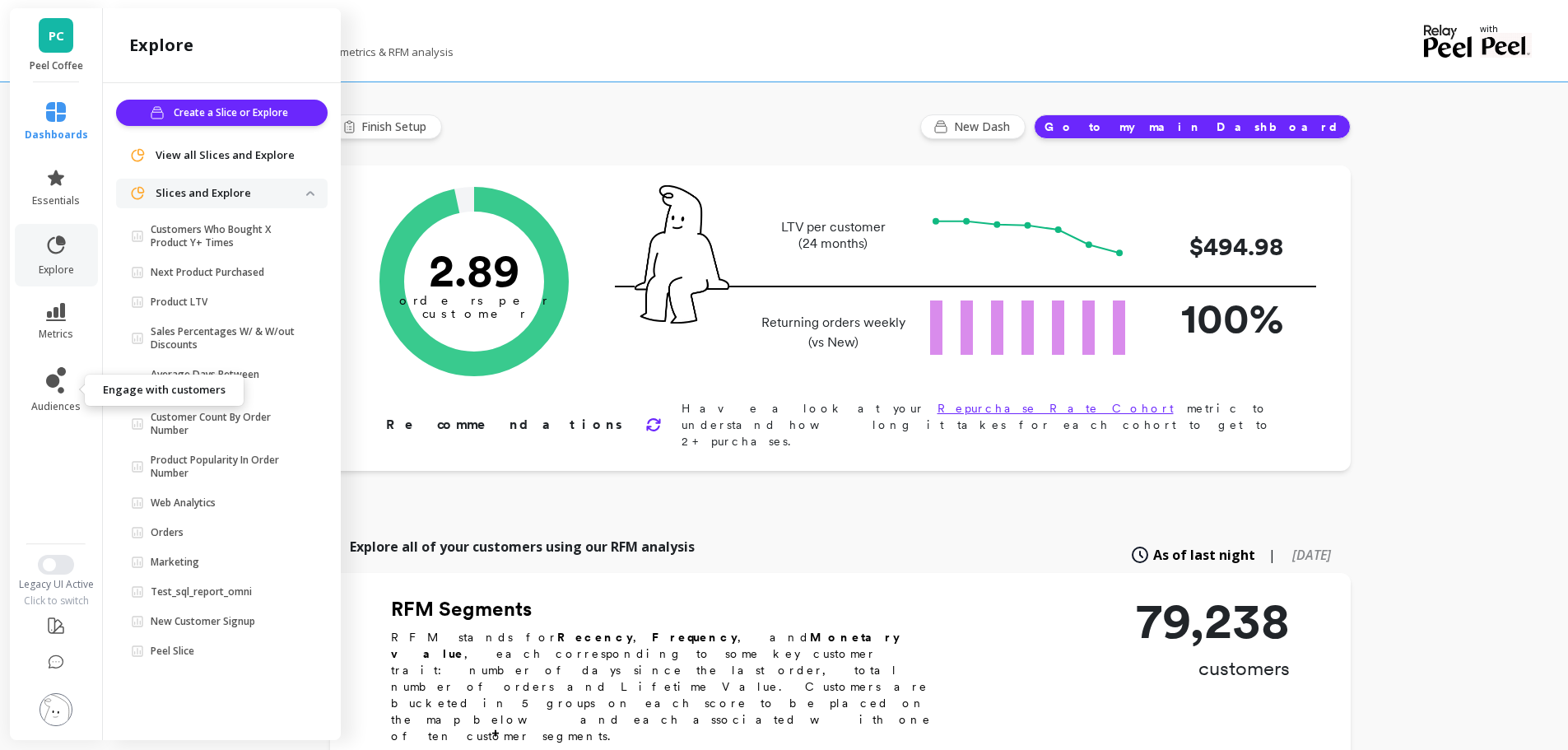
click at [66, 375] on link "audiences" at bounding box center [56, 390] width 64 height 46
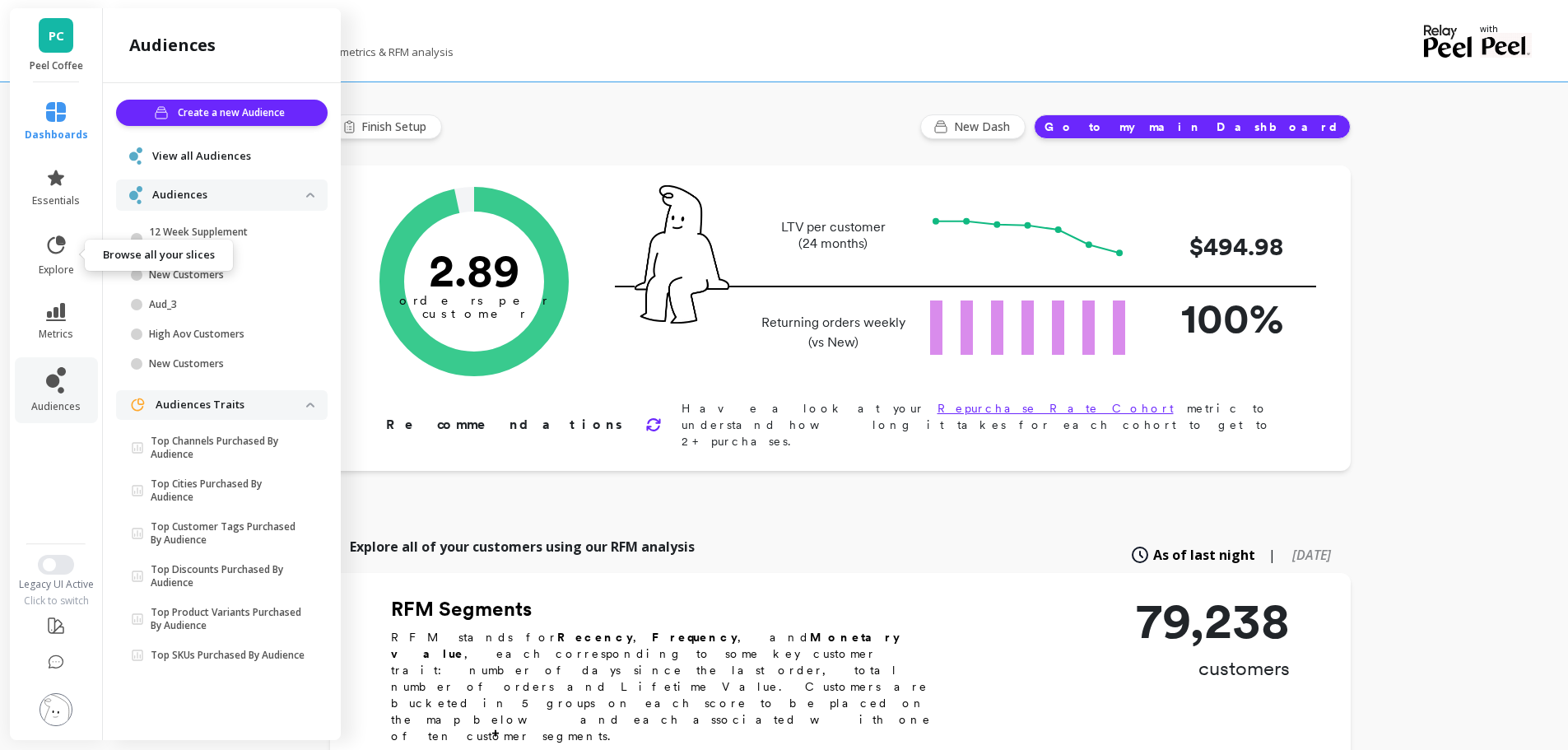
click at [53, 238] on icon at bounding box center [56, 244] width 18 height 18
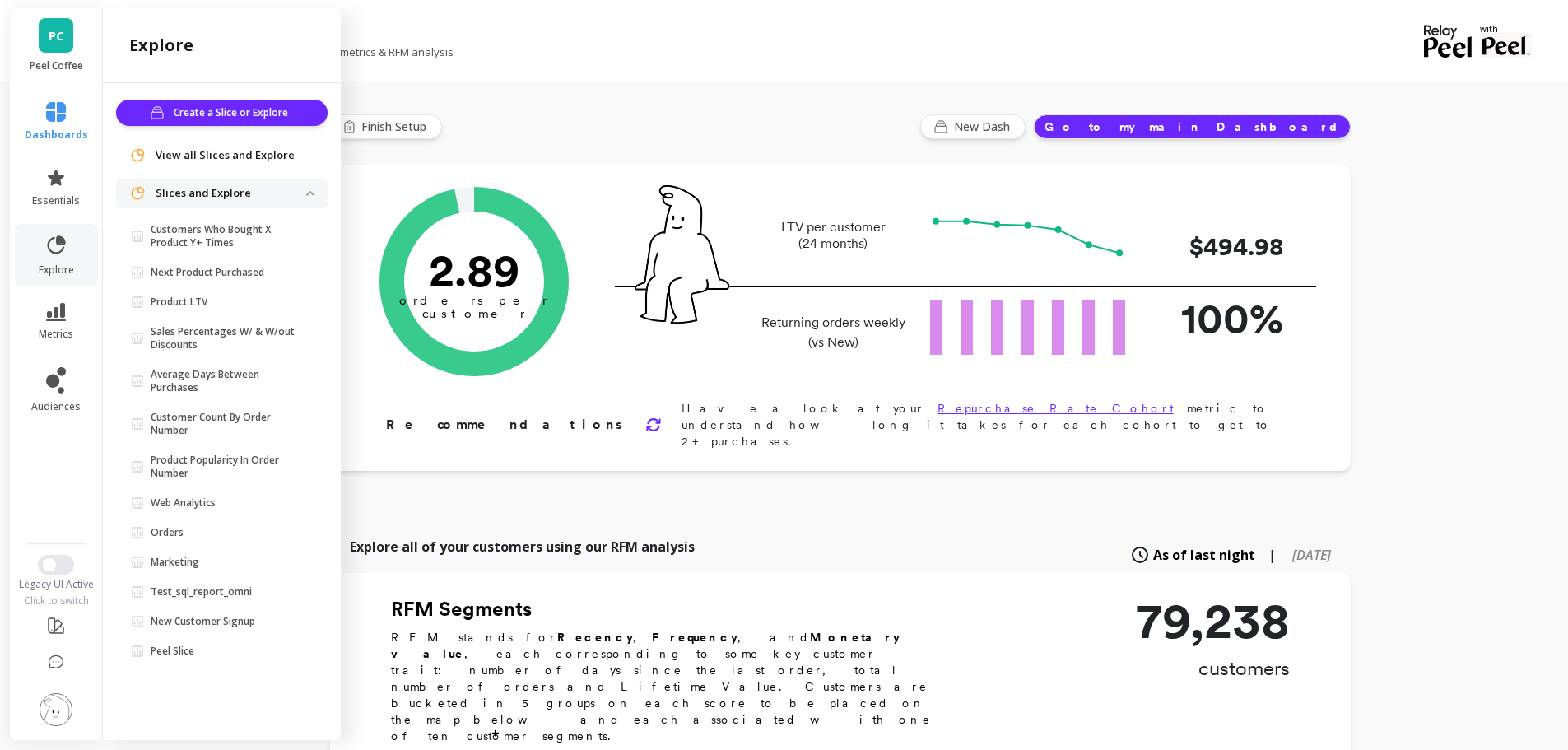
click at [59, 308] on icon at bounding box center [55, 312] width 20 height 18
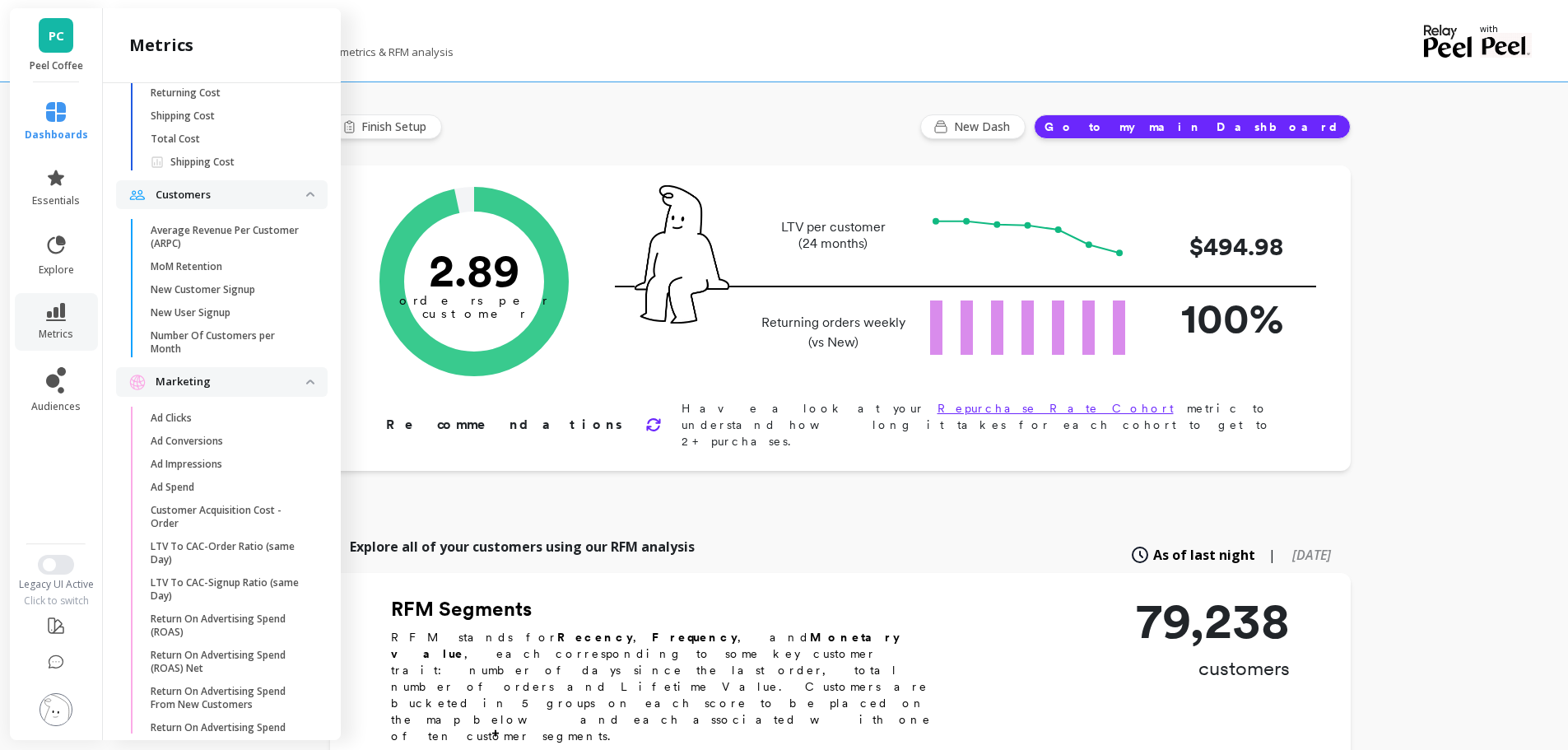
scroll to position [3291, 0]
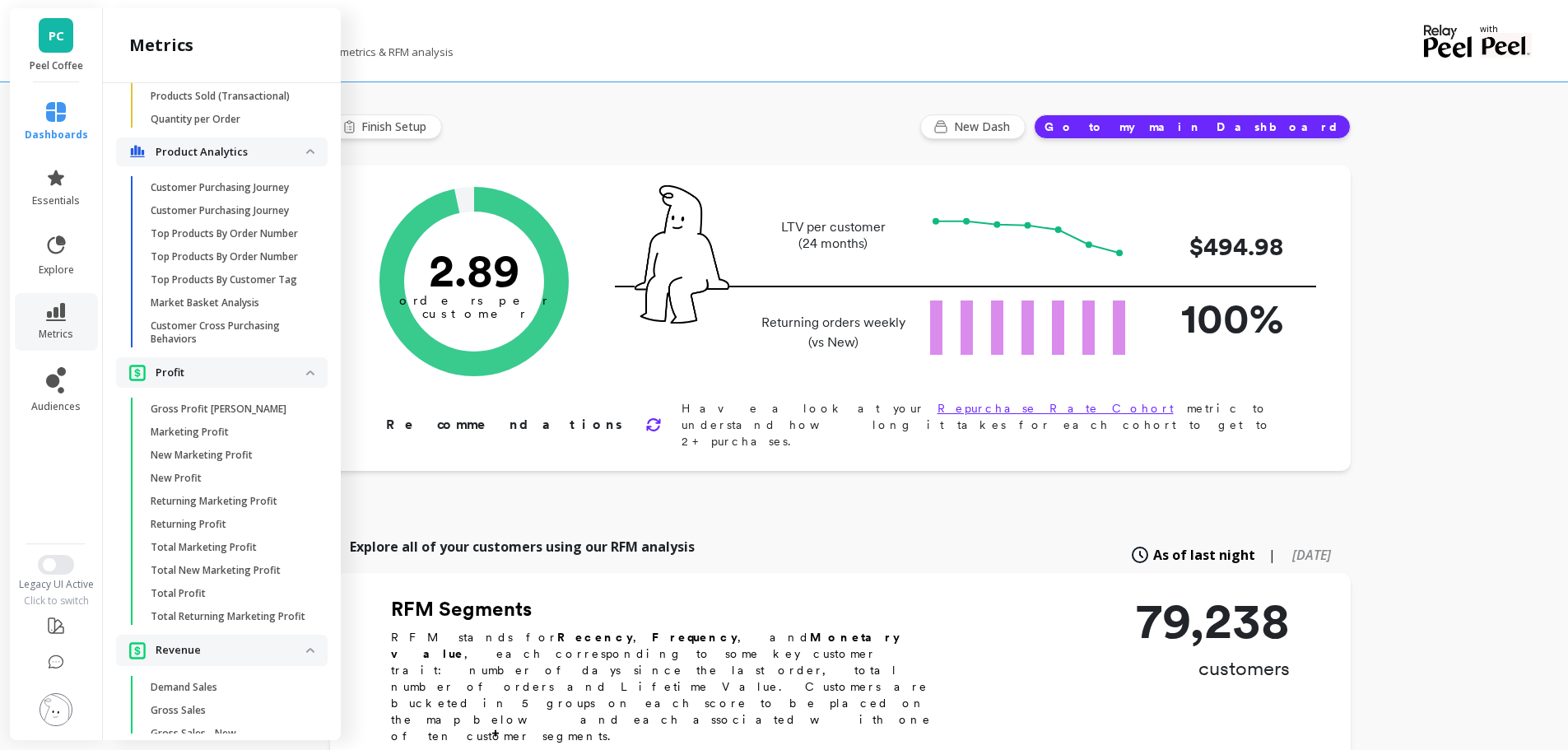
click at [251, 310] on p "Market Basket Analysis" at bounding box center [205, 303] width 109 height 14
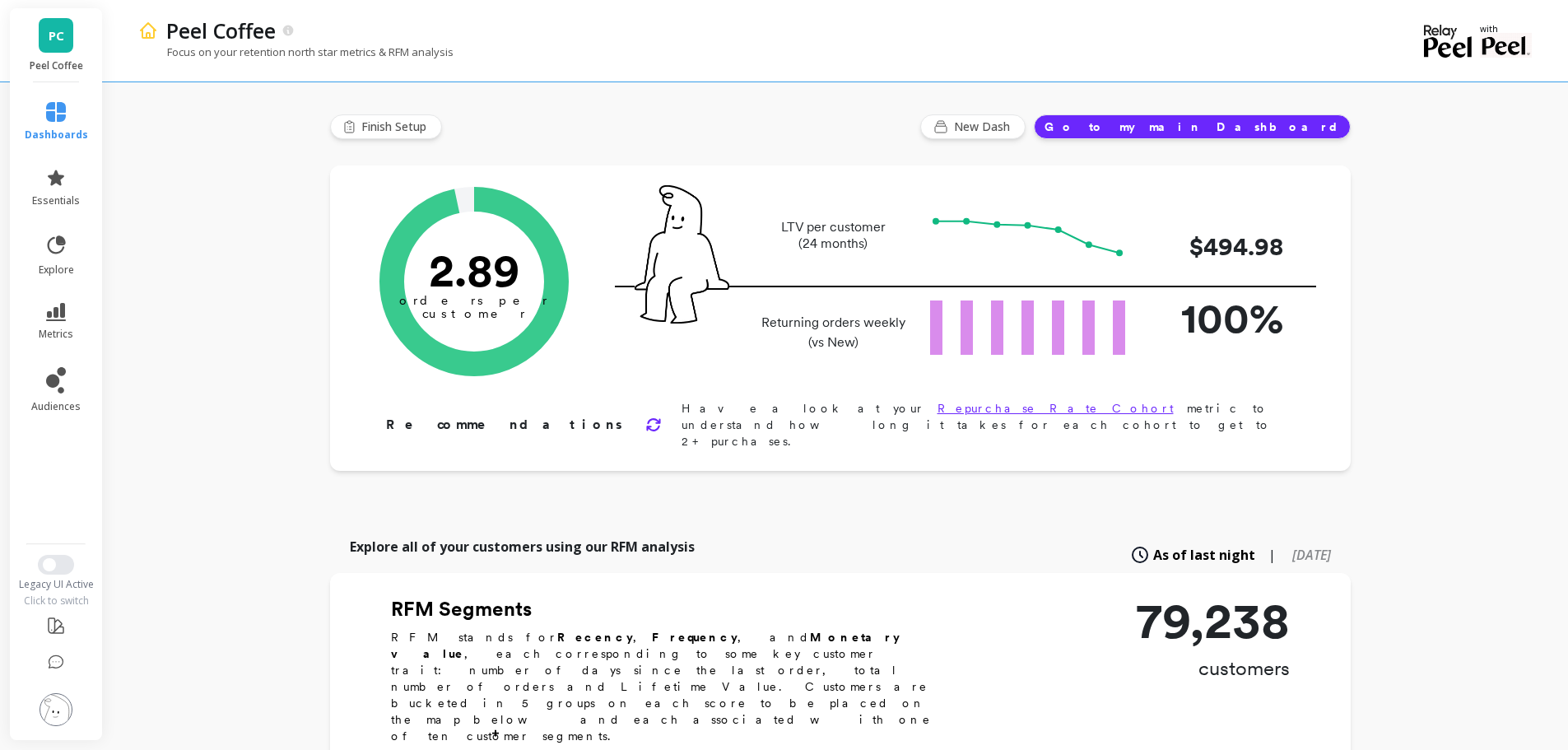
scroll to position [0, 0]
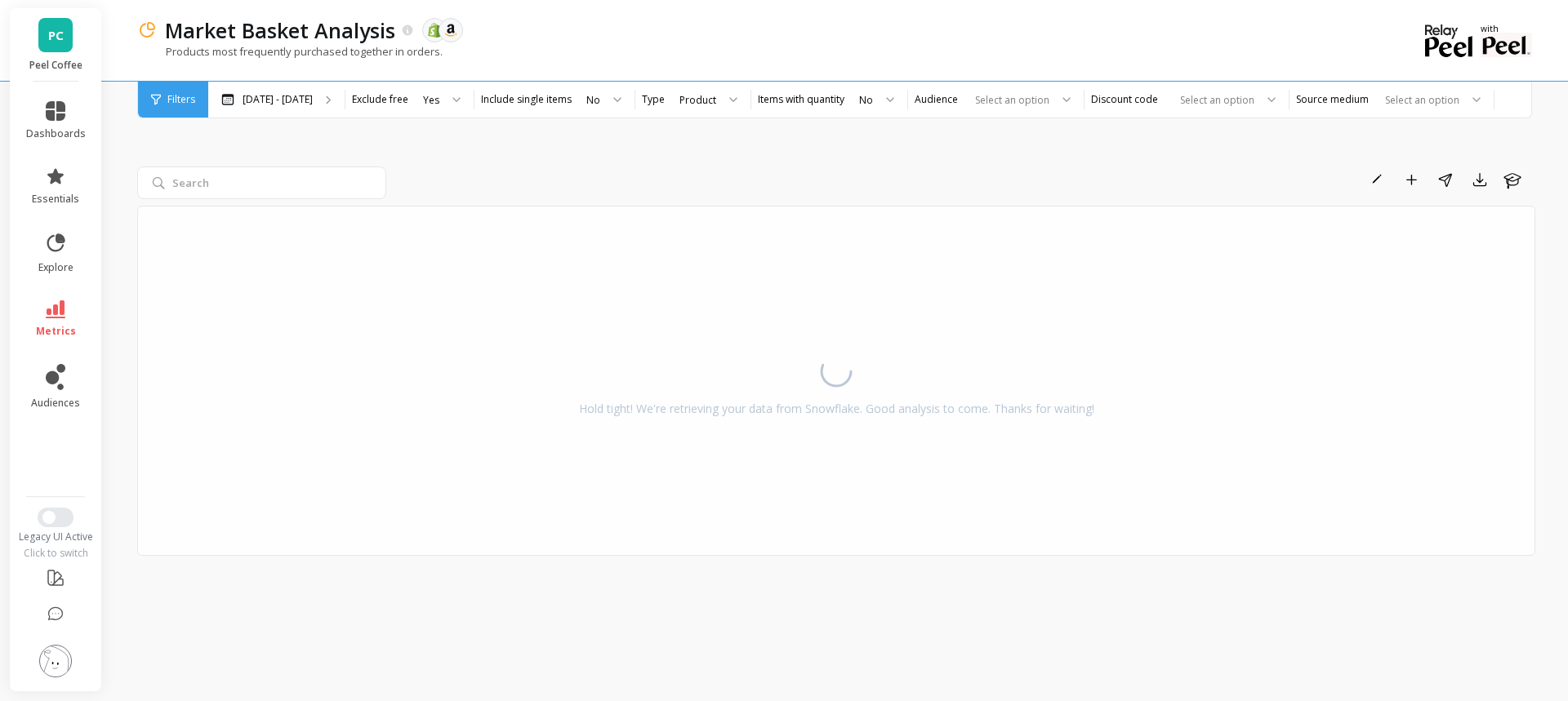
click at [299, 94] on p "[DATE] - [DATE]" at bounding box center [277, 100] width 70 height 13
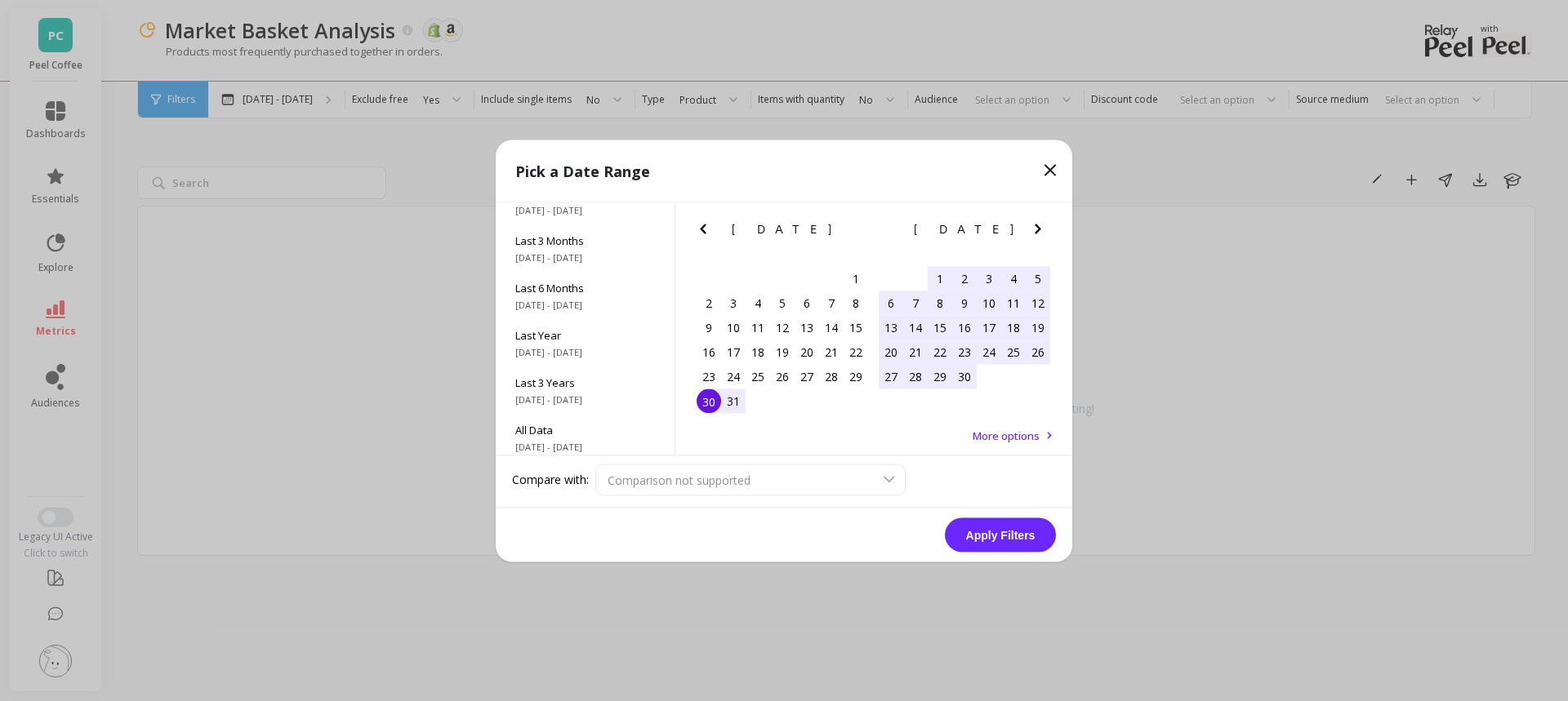
scroll to position [221, 0]
click at [600, 433] on div "All Data [DATE] - [DATE]" at bounding box center [585, 431] width 179 height 47
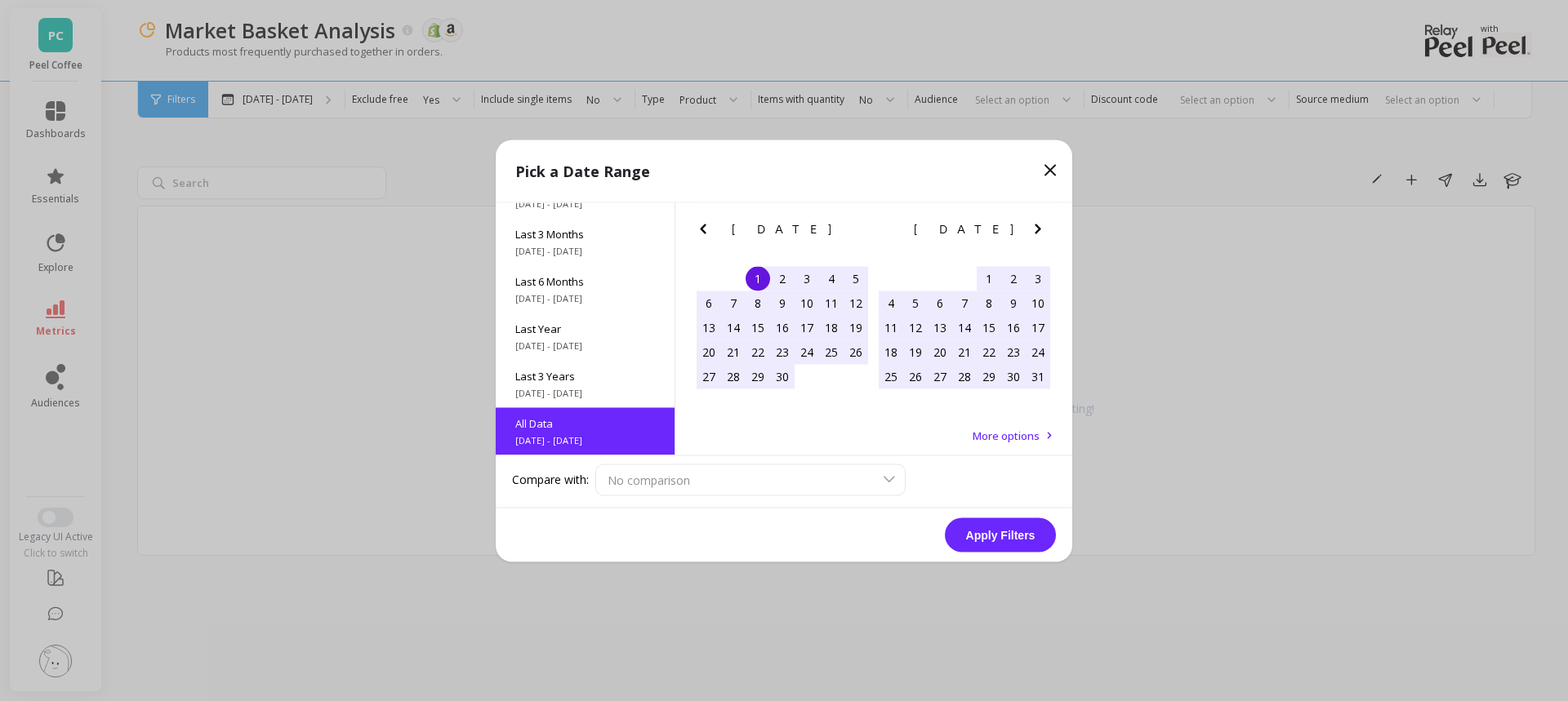
scroll to position [1, 0]
click at [968, 526] on button "Apply Filters" at bounding box center [1000, 534] width 111 height 35
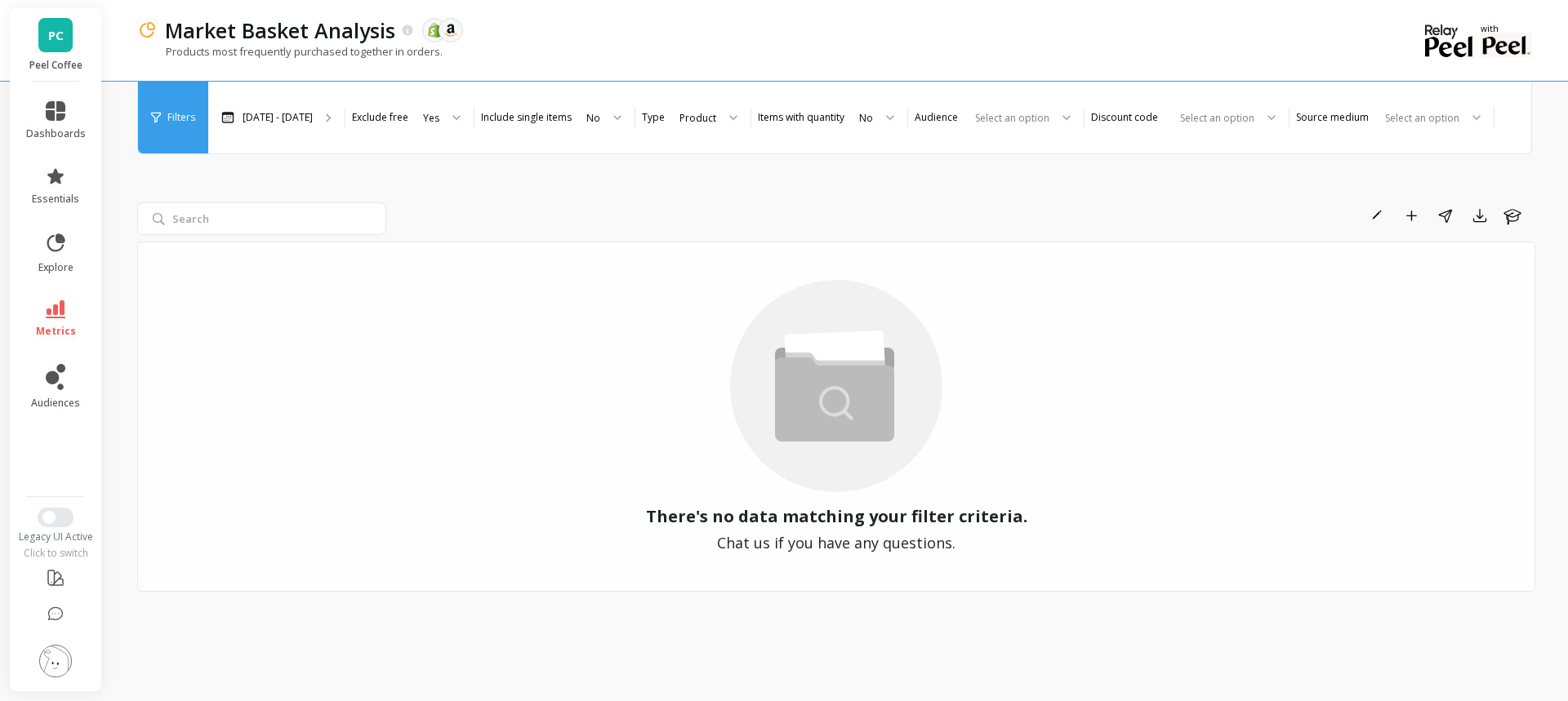
click at [344, 102] on div "[DATE] - [DATE]" at bounding box center [276, 117] width 136 height 36
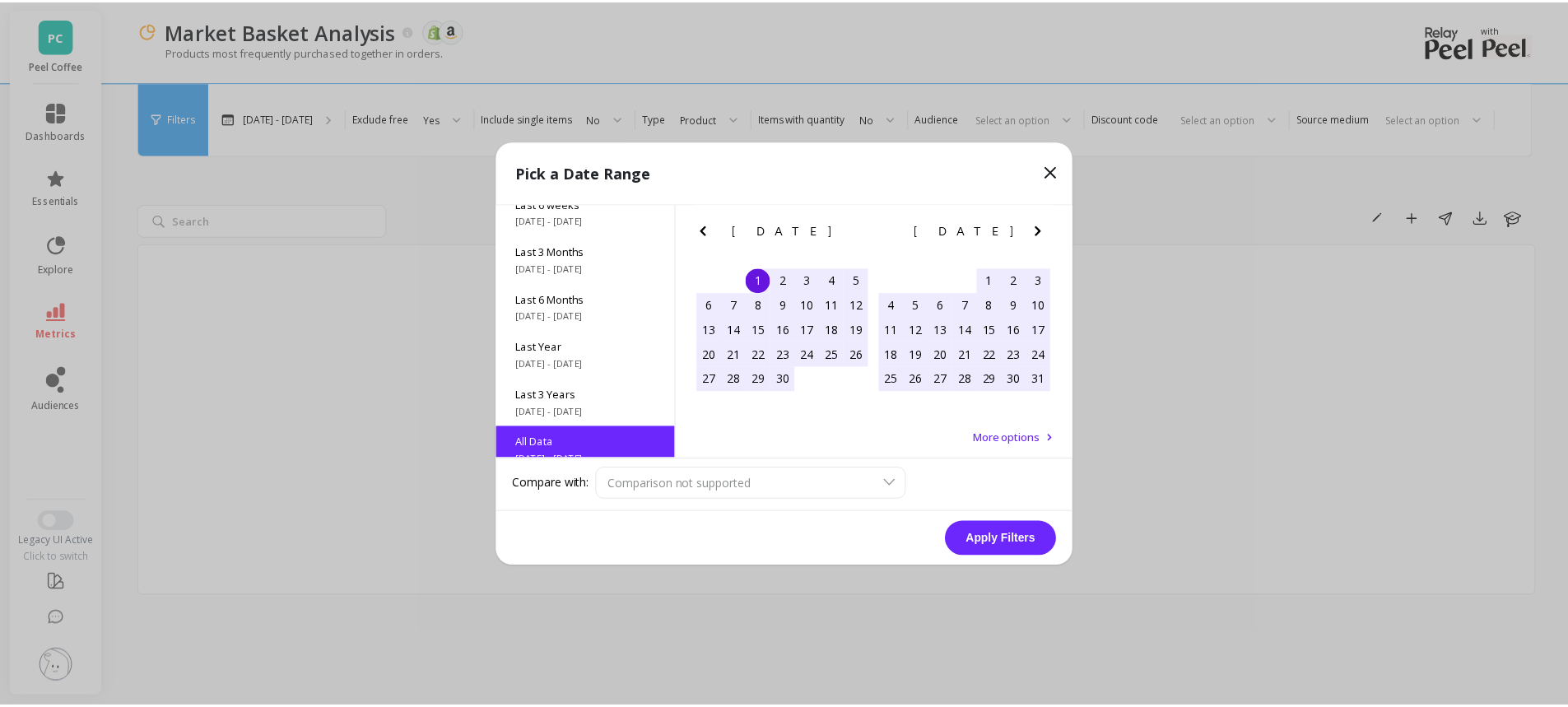
scroll to position [223, 0]
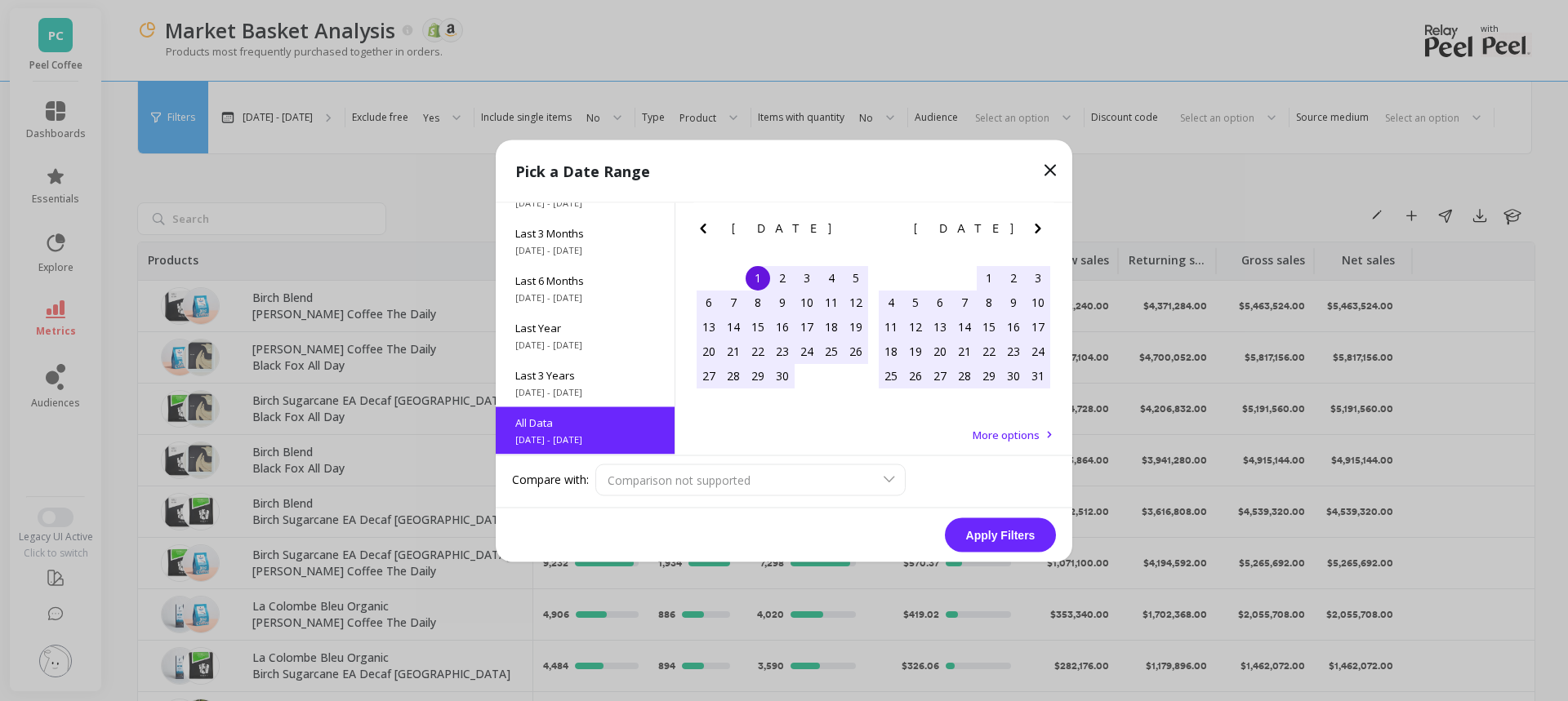
click at [980, 529] on button "Apply Filters" at bounding box center [1000, 534] width 111 height 35
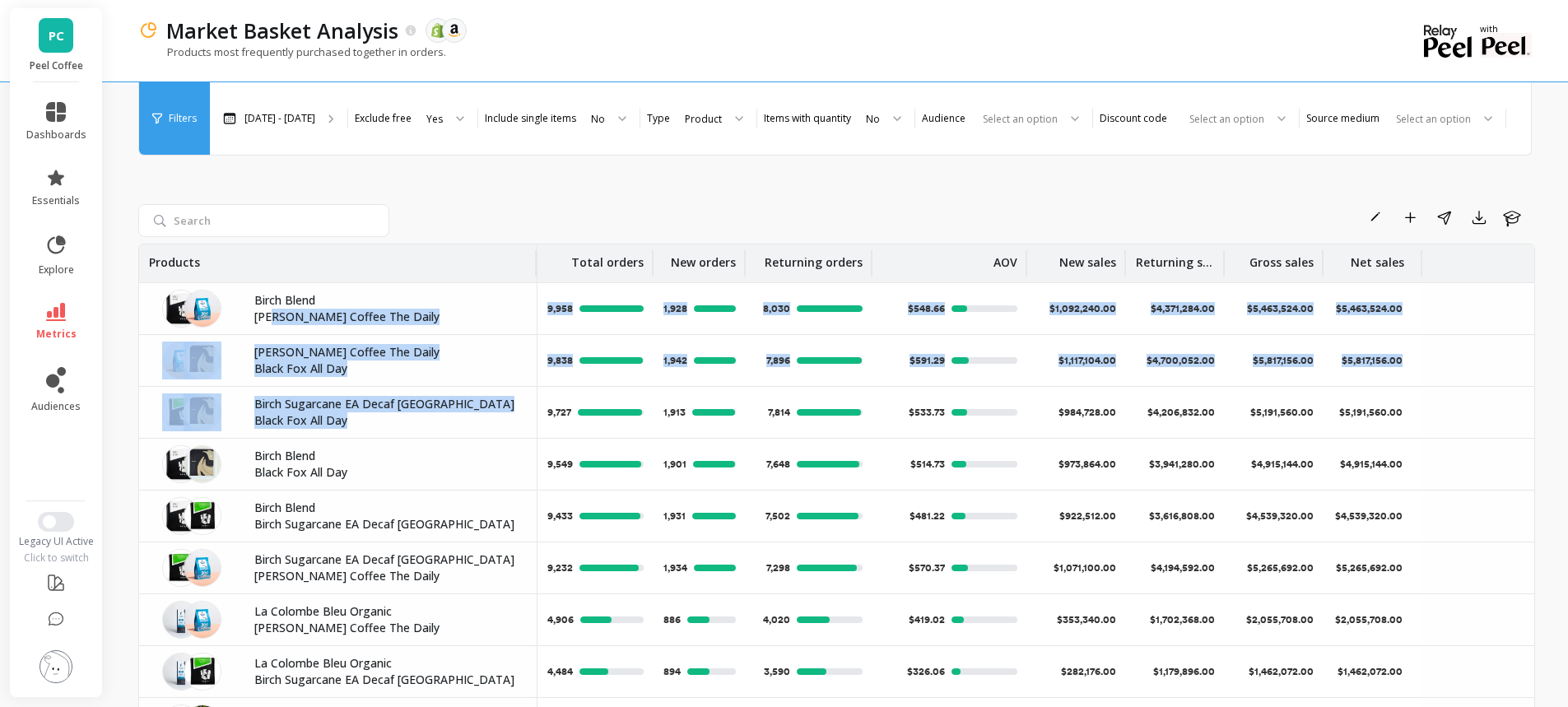
drag, startPoint x: 268, startPoint y: 314, endPoint x: 403, endPoint y: 424, distance: 174.1
click at [407, 427] on p "Black Fox All Day" at bounding box center [385, 420] width 262 height 16
